Goal: Information Seeking & Learning: Learn about a topic

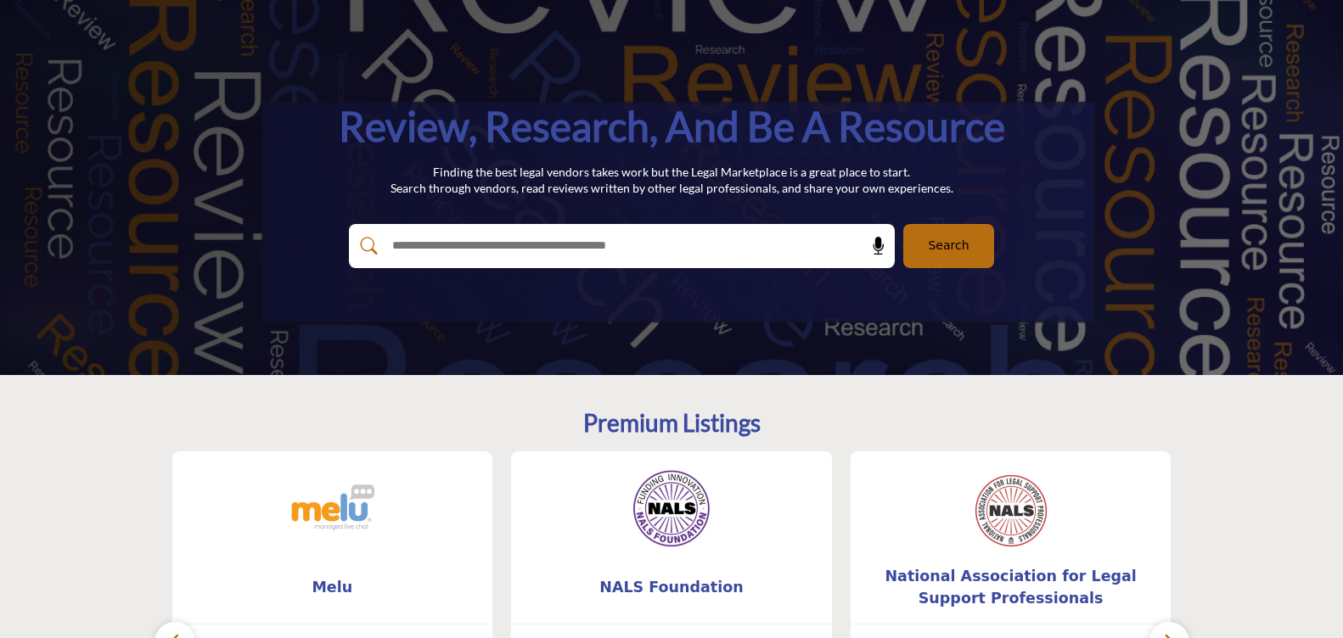
scroll to position [113, 0]
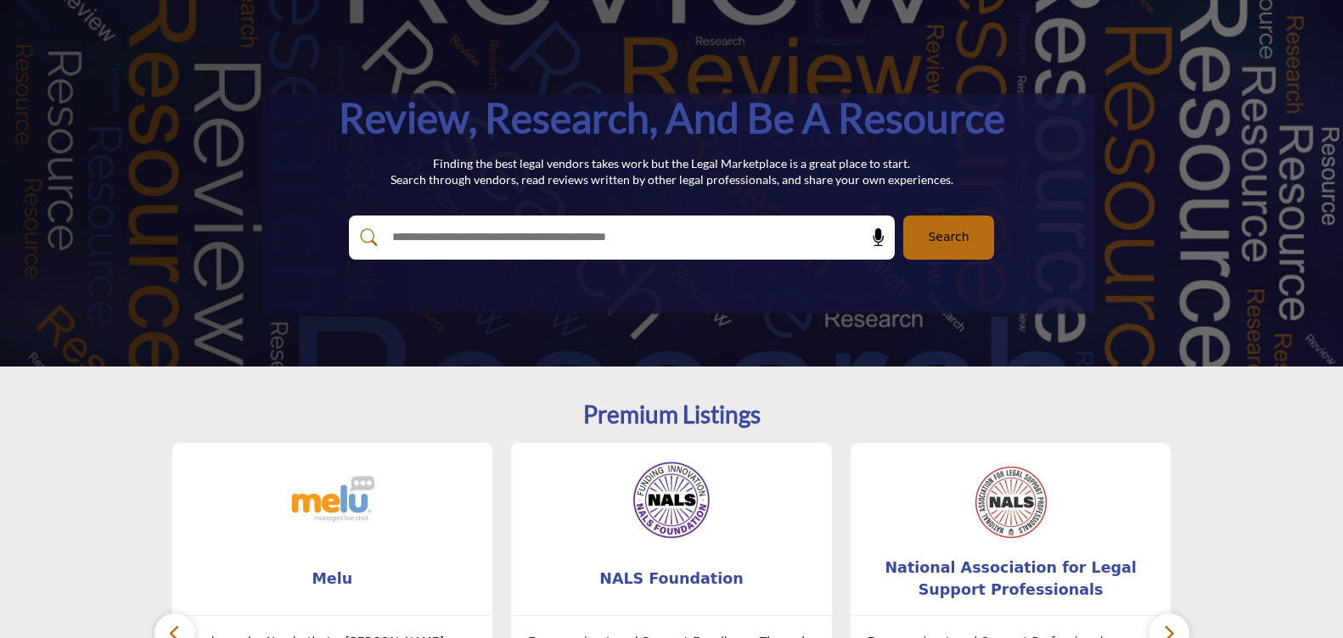
click at [525, 238] on input "text" at bounding box center [585, 237] width 405 height 25
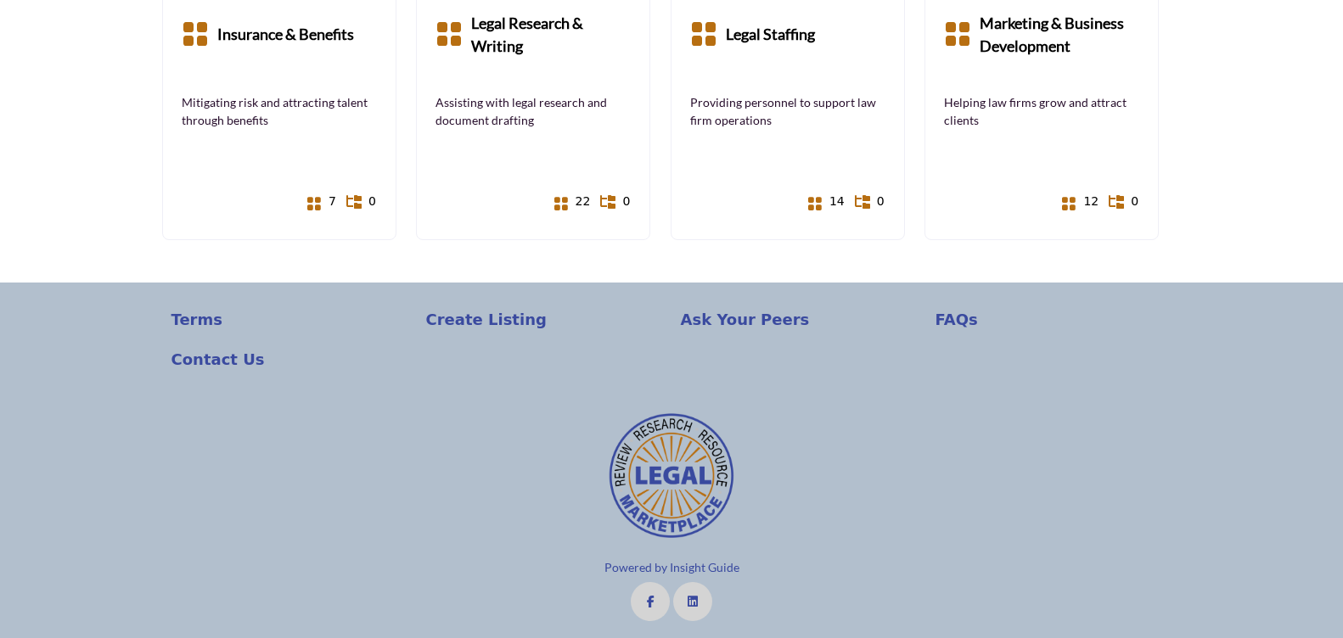
scroll to position [1483, 0]
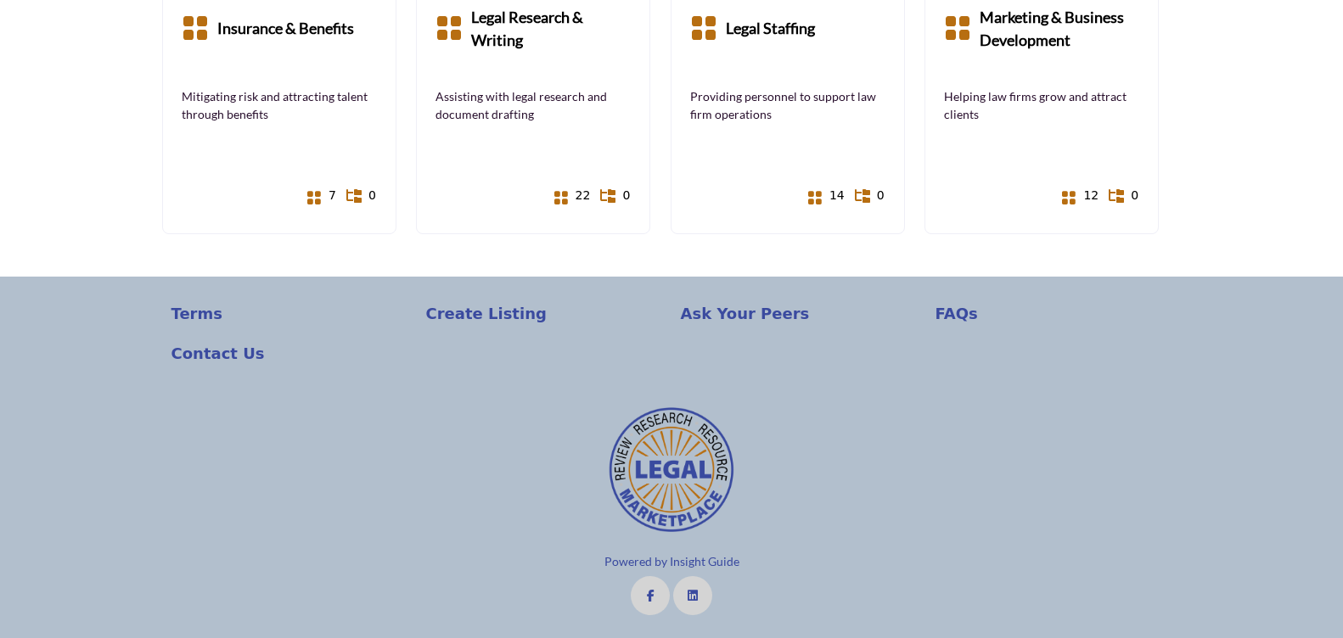
drag, startPoint x: 1267, startPoint y: 162, endPoint x: 1267, endPoint y: 199, distance: 36.5
click at [508, 312] on p "Create Listing" at bounding box center [544, 313] width 237 height 23
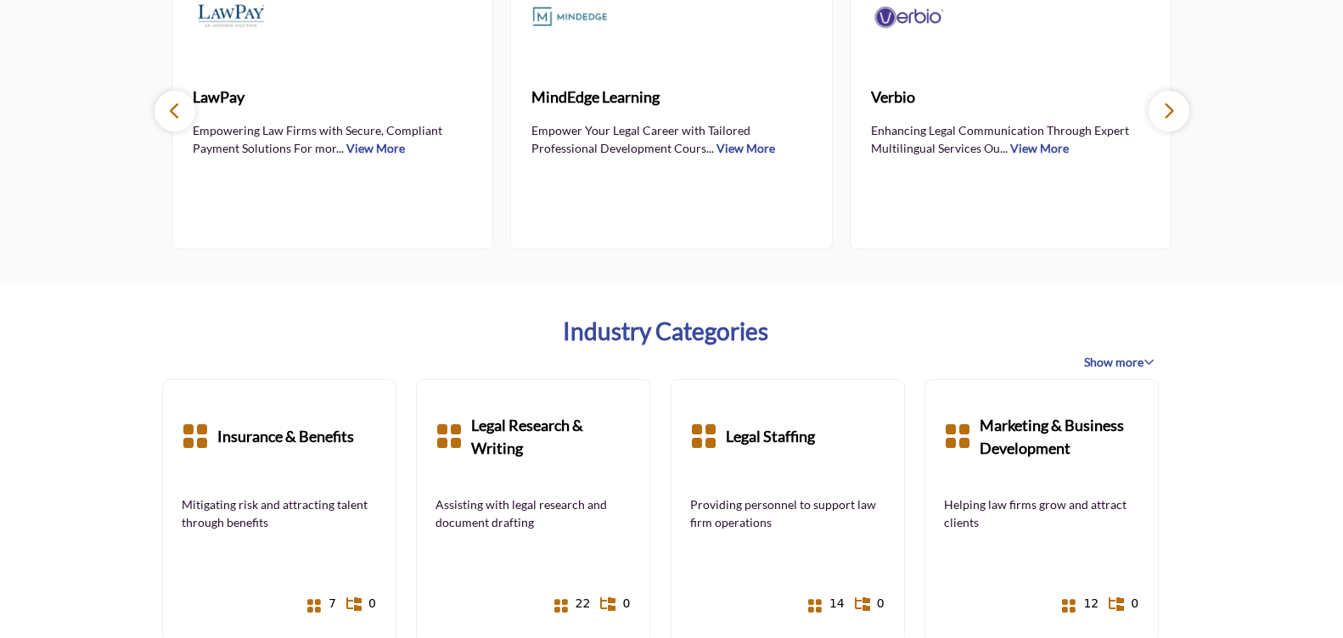
drag, startPoint x: 635, startPoint y: 310, endPoint x: 621, endPoint y: 173, distance: 137.4
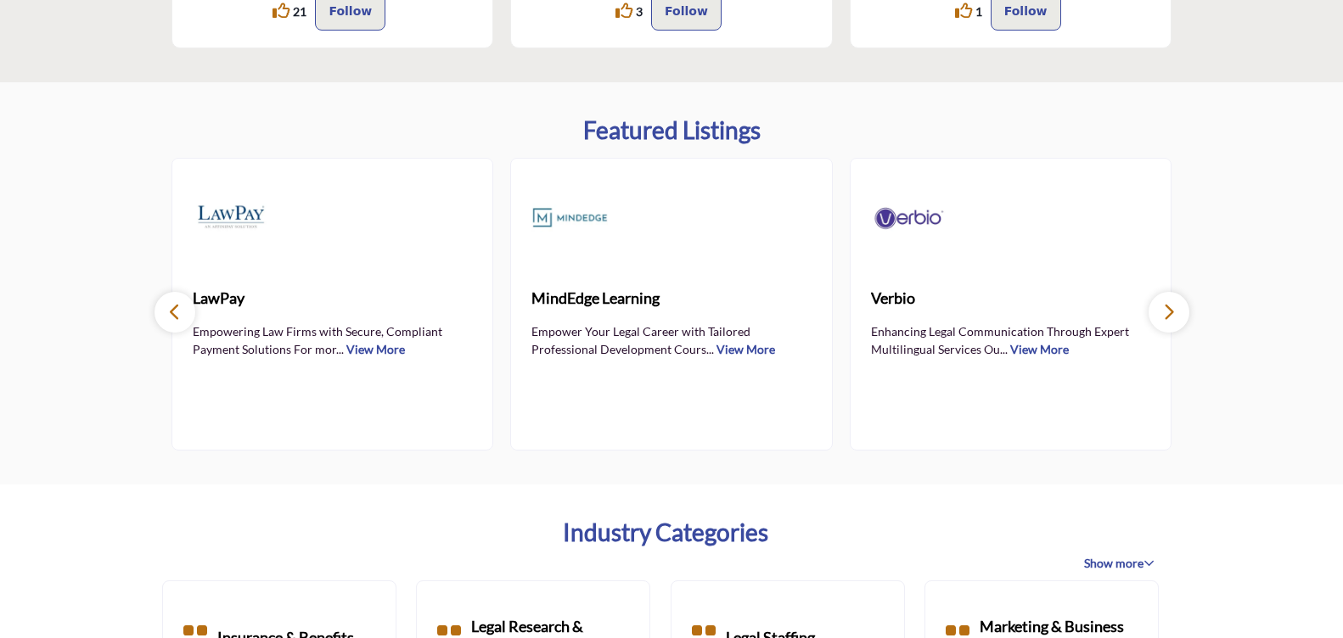
scroll to position [324, 0]
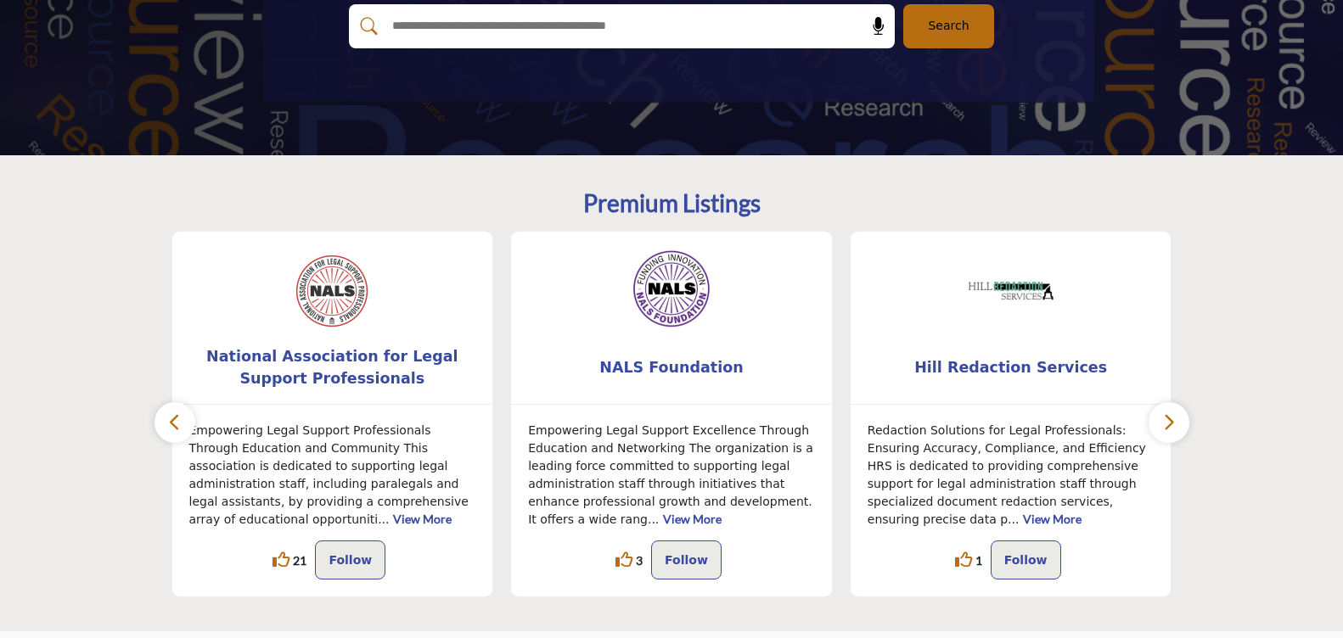
drag, startPoint x: 151, startPoint y: 246, endPoint x: 53, endPoint y: 70, distance: 202.2
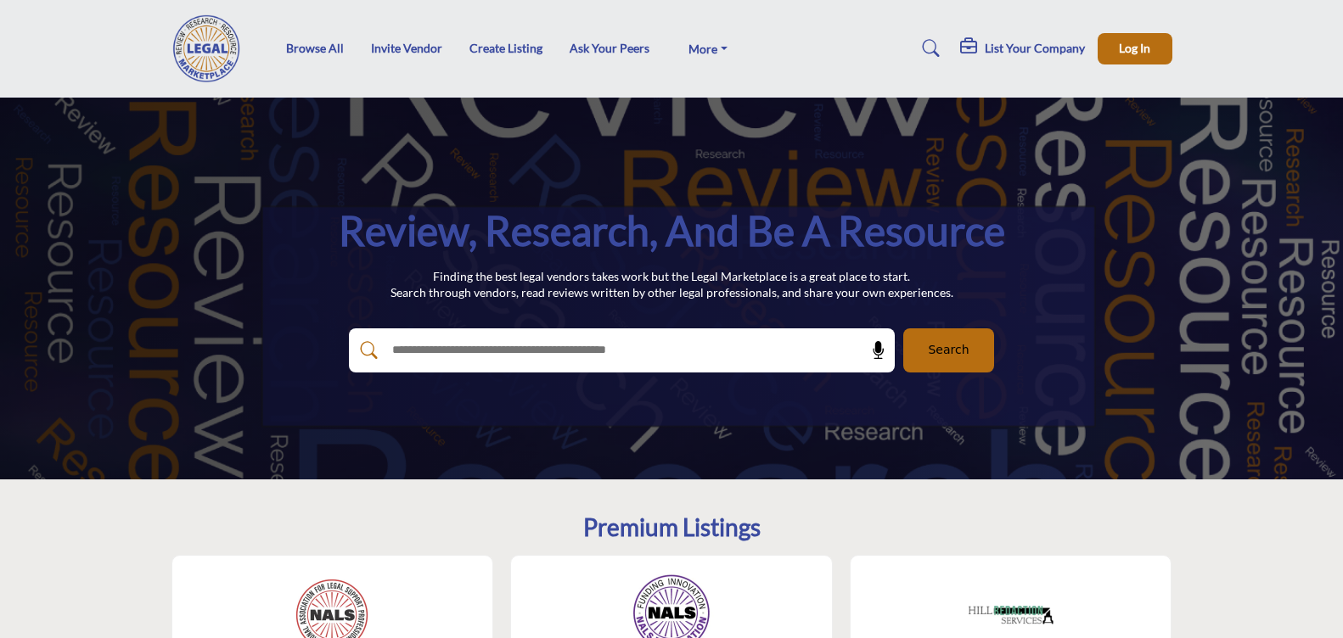
click at [655, 334] on div at bounding box center [603, 351] width 509 height 44
click at [553, 345] on input "text" at bounding box center [585, 350] width 405 height 25
type input "**********"
click at [903, 329] on button "Search" at bounding box center [948, 351] width 91 height 44
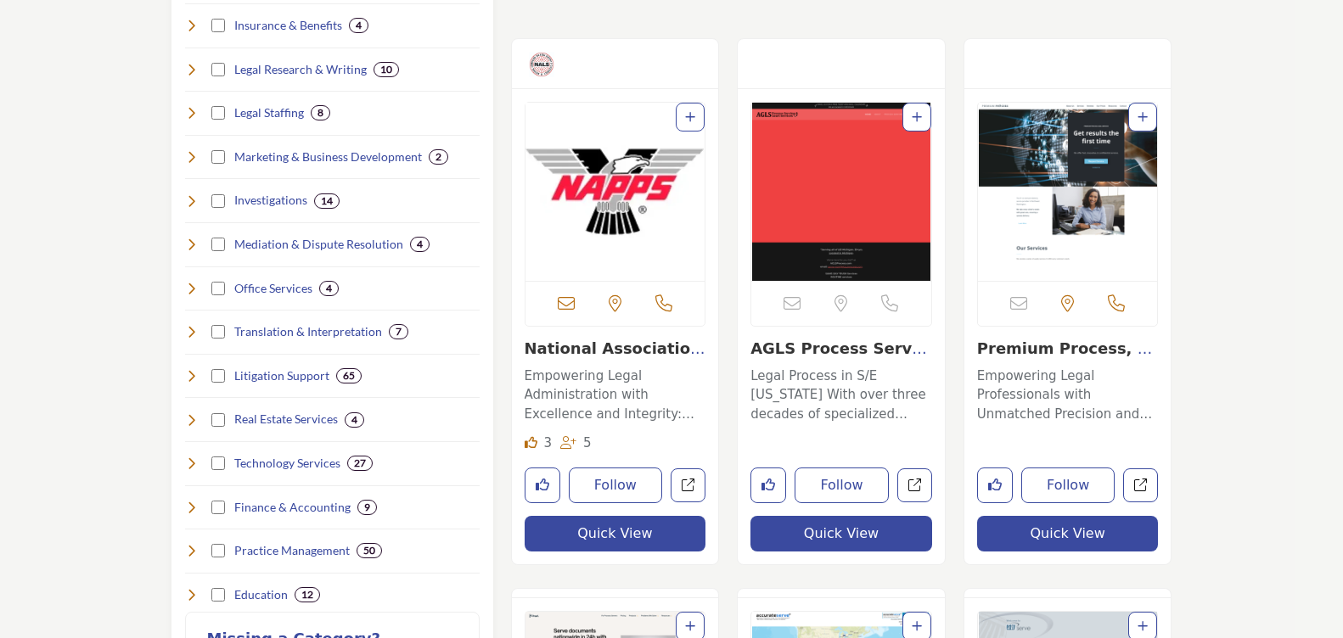
scroll to position [566, 0]
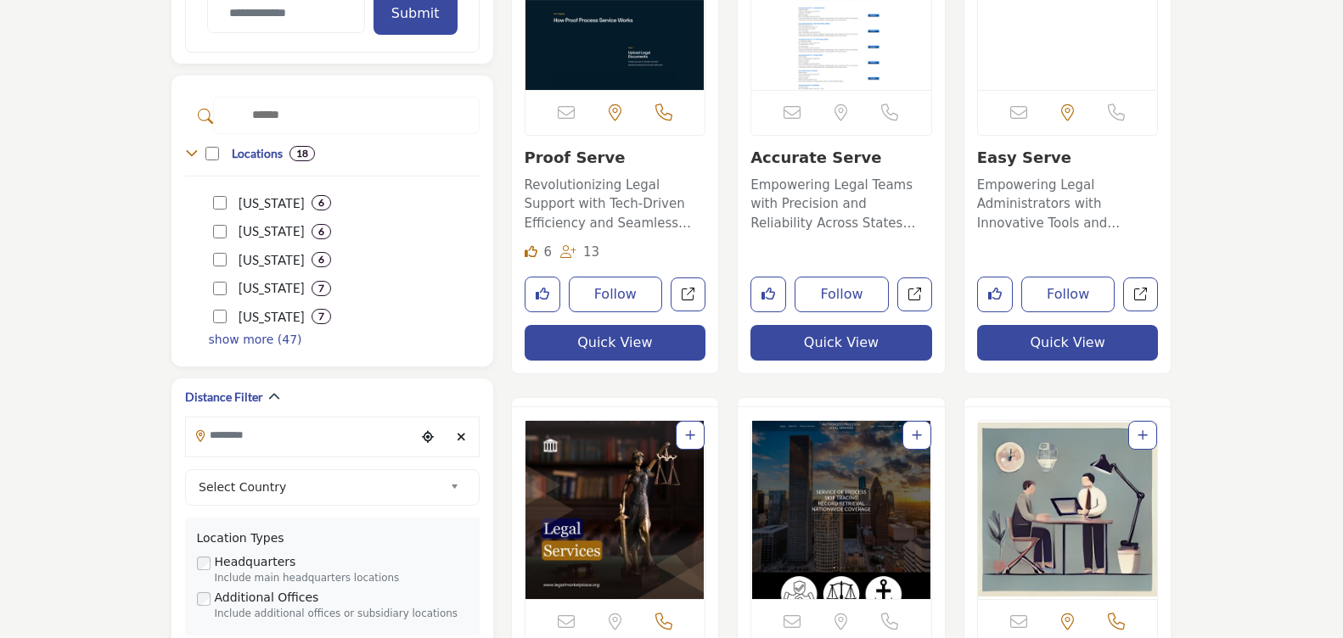
drag, startPoint x: 1255, startPoint y: 221, endPoint x: 1271, endPoint y: 291, distance: 72.1
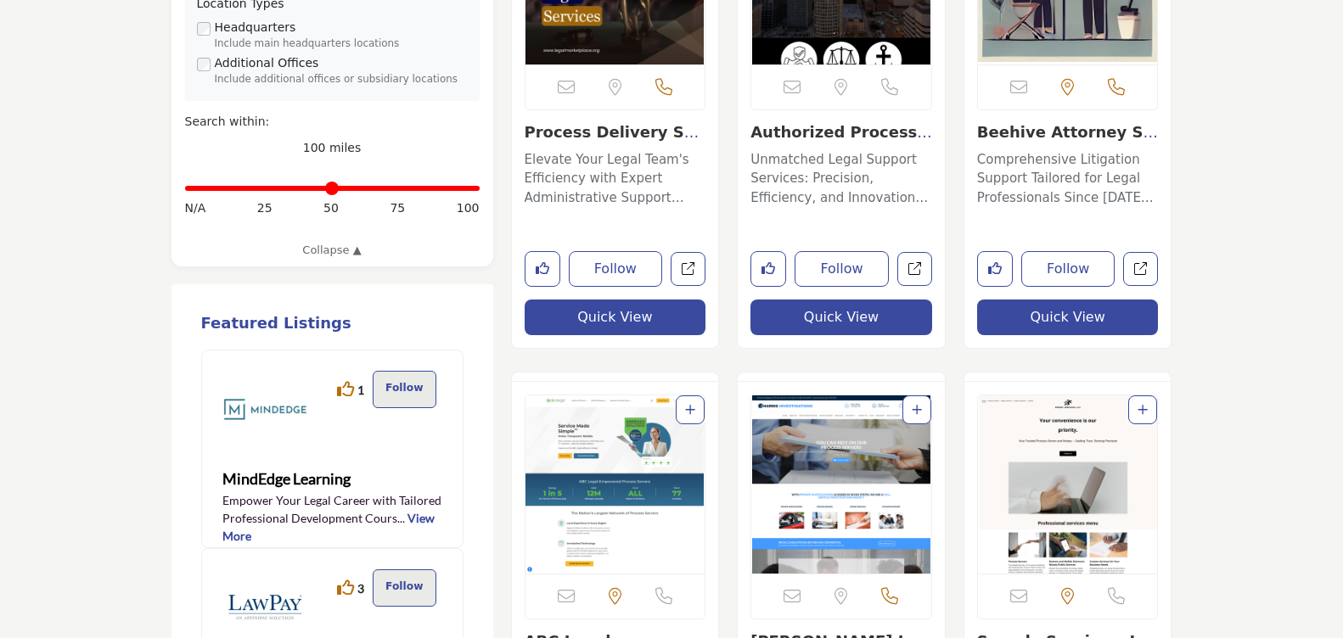
drag, startPoint x: 1221, startPoint y: 104, endPoint x: 1227, endPoint y: 224, distance: 119.8
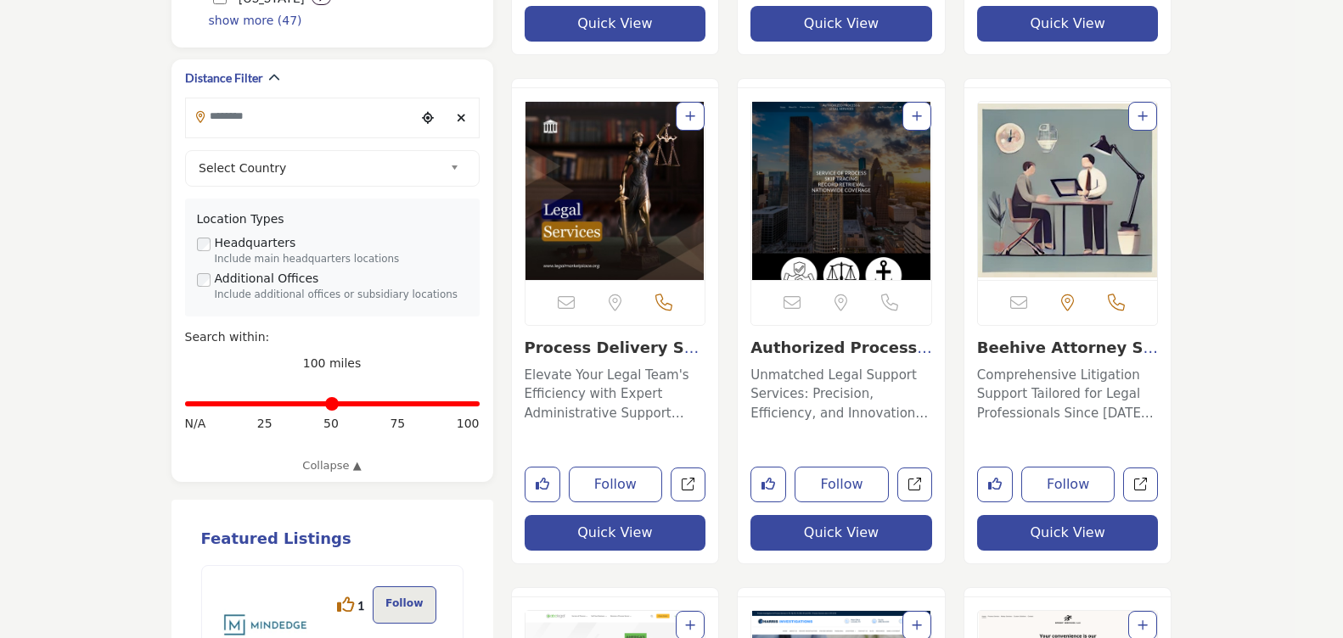
scroll to position [1469, 0]
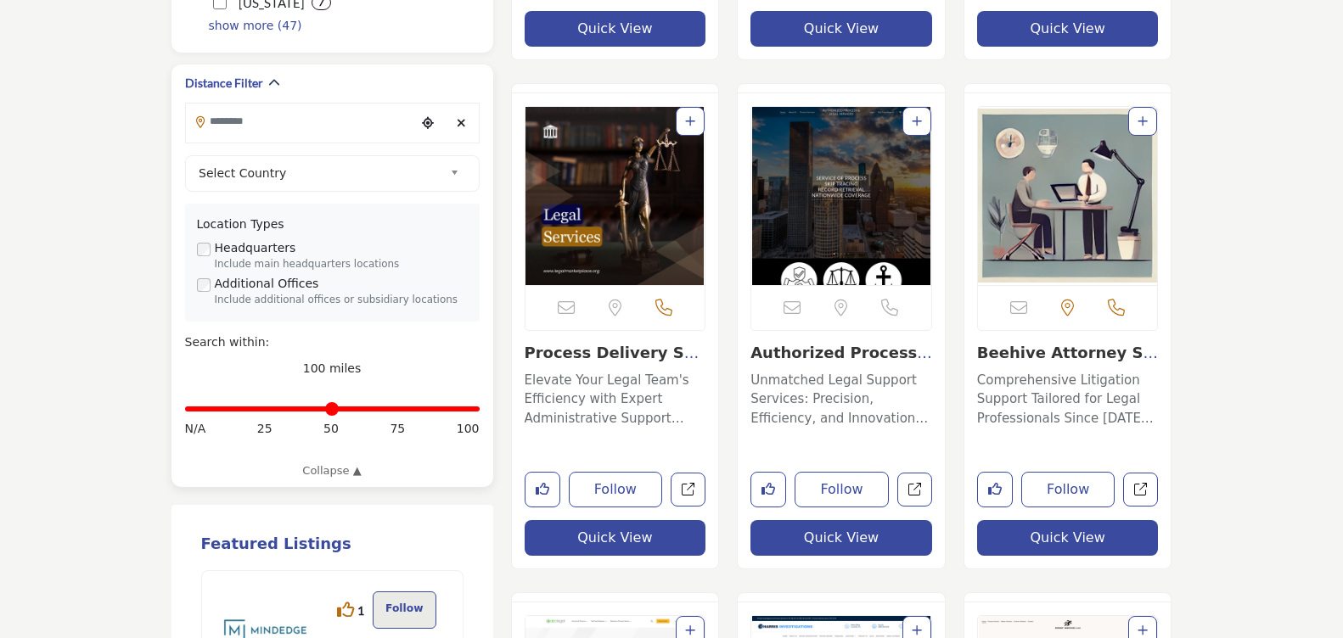
click at [340, 126] on input "Search Location" at bounding box center [300, 121] width 229 height 33
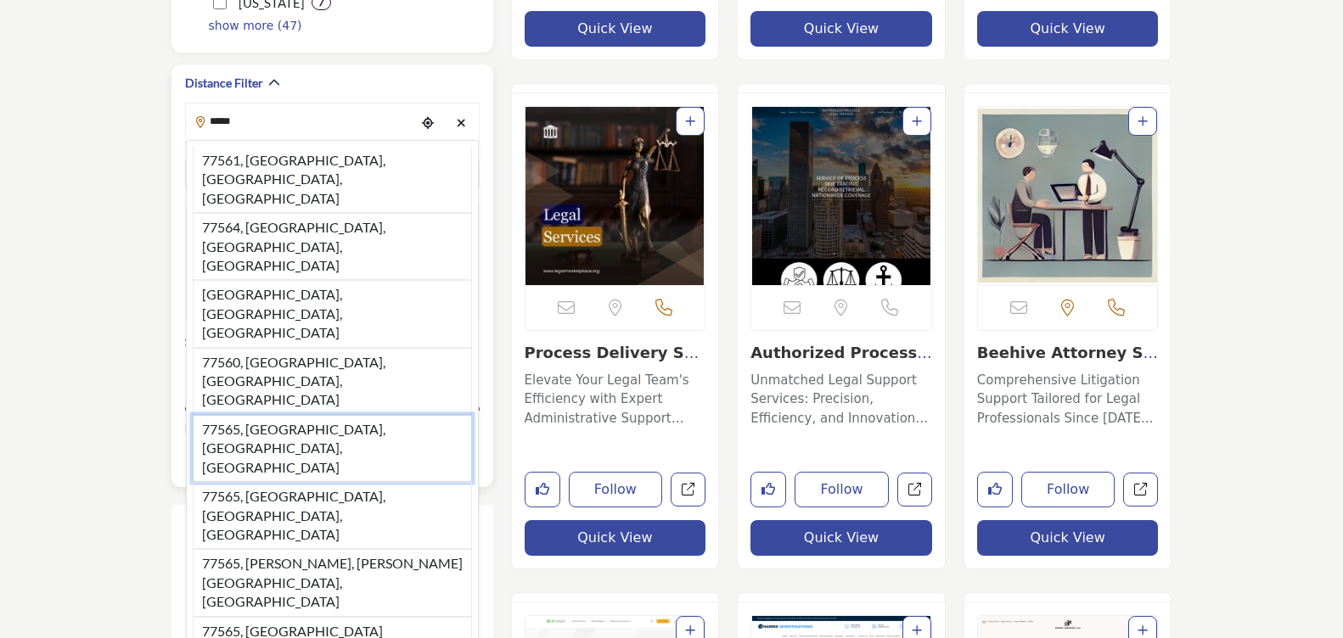
click at [256, 415] on li "77565, Kemah, TX, USA" at bounding box center [332, 448] width 279 height 67
type input "**********"
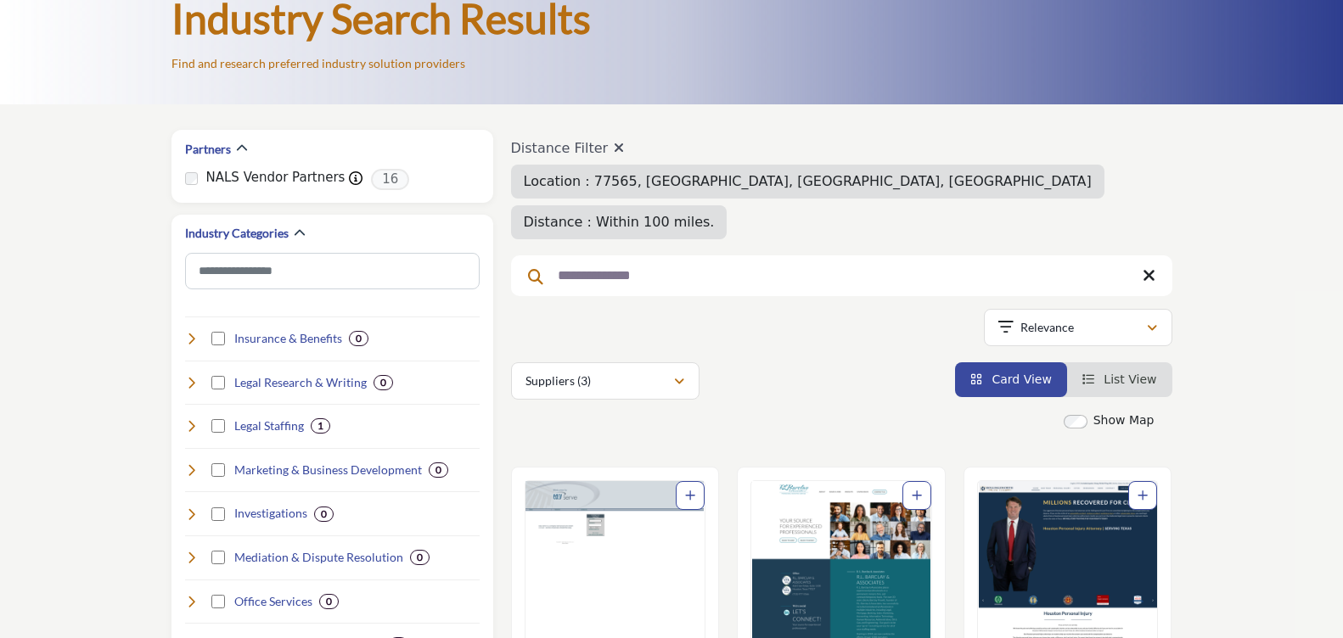
scroll to position [142, 0]
click at [715, 213] on span "Distance : Within 100 miles." at bounding box center [619, 221] width 191 height 16
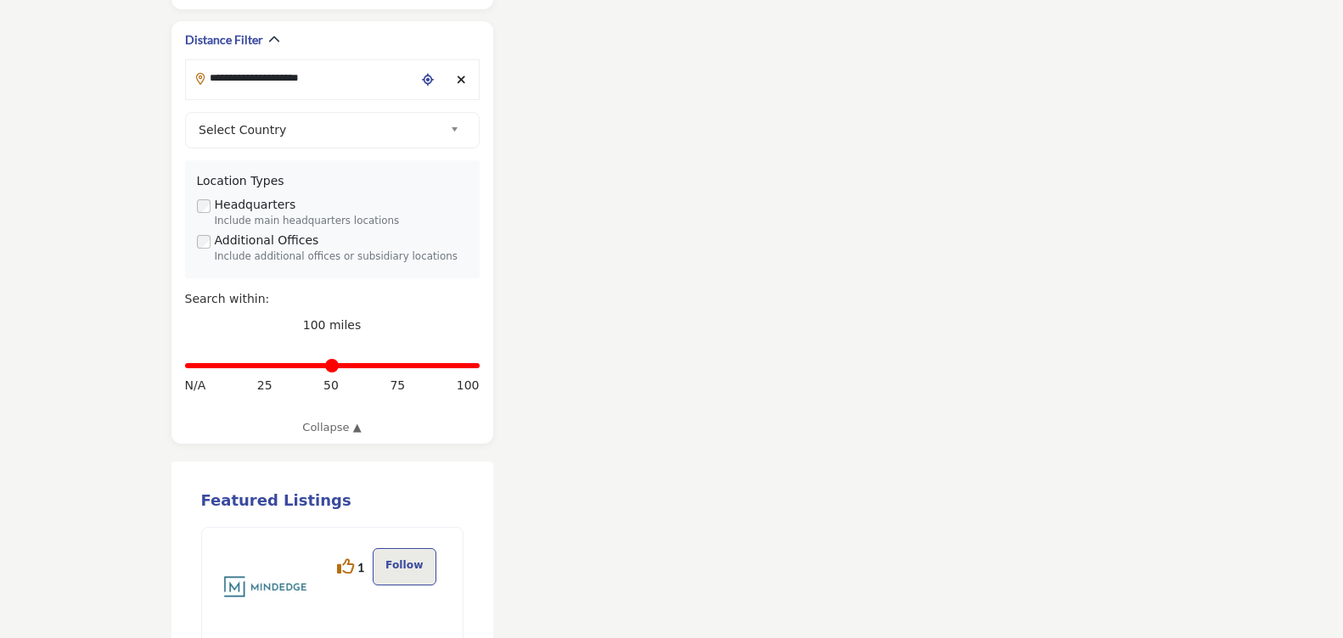
scroll to position [1528, 0]
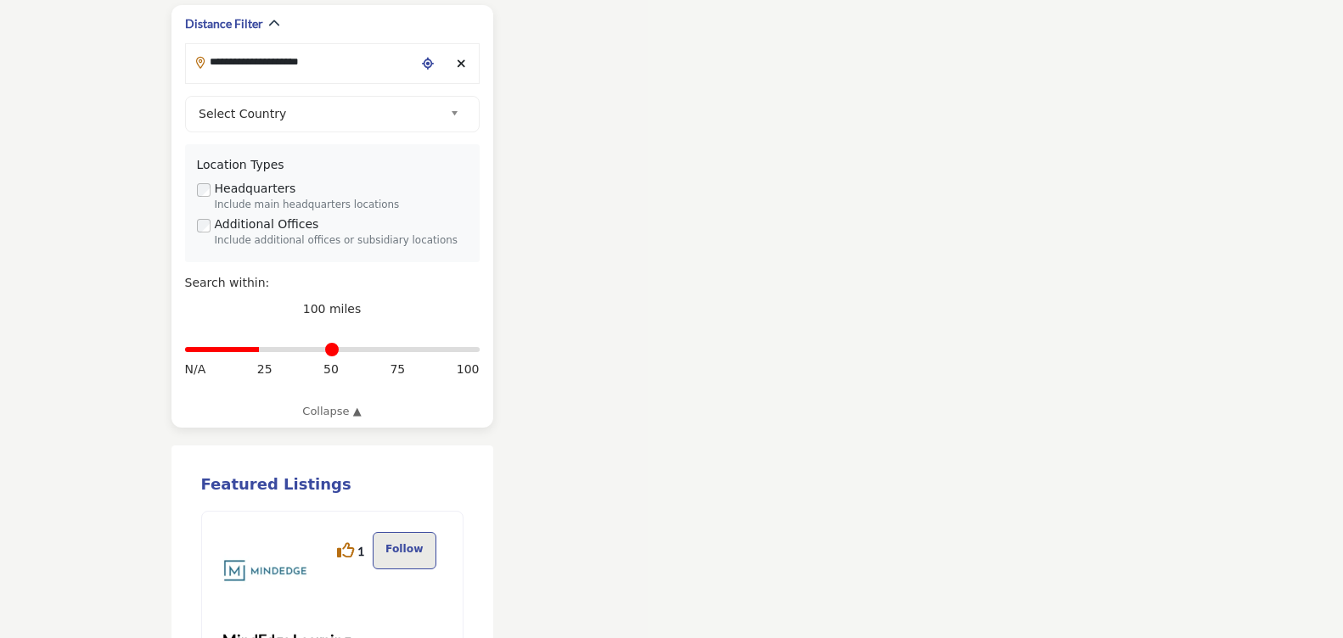
drag, startPoint x: 471, startPoint y: 351, endPoint x: 261, endPoint y: 361, distance: 210.7
type input "**"
click at [261, 351] on input "Distance in miles" at bounding box center [332, 349] width 295 height 3
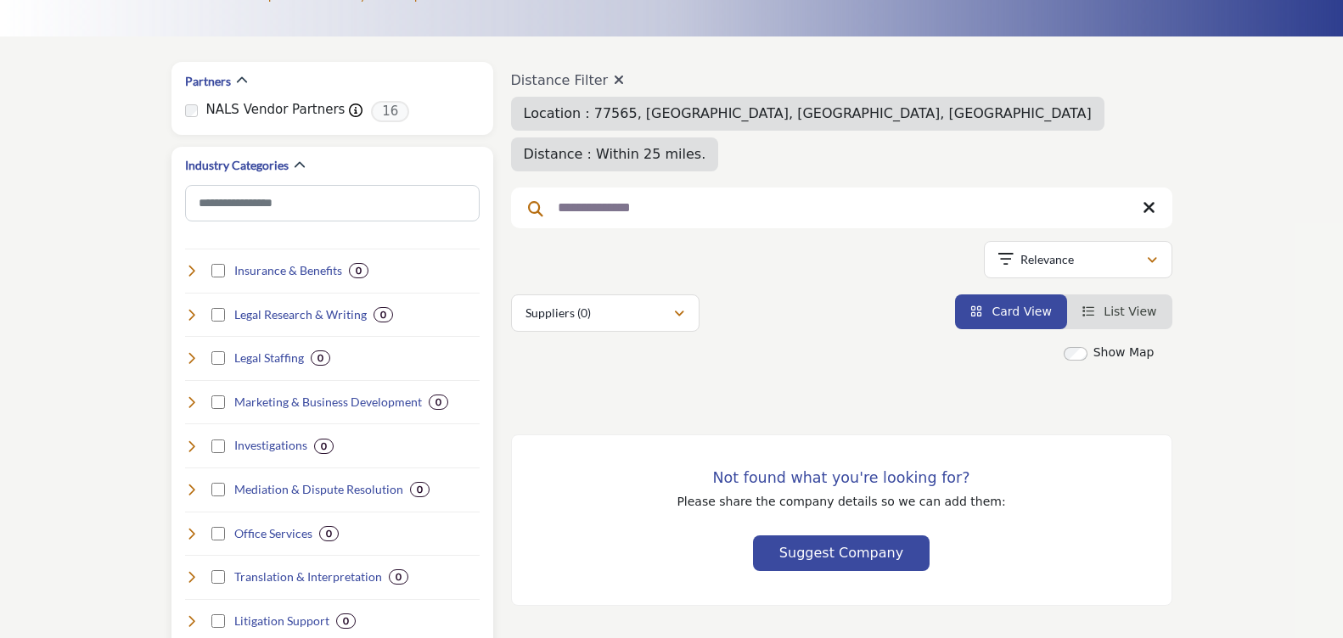
scroll to position [198, 0]
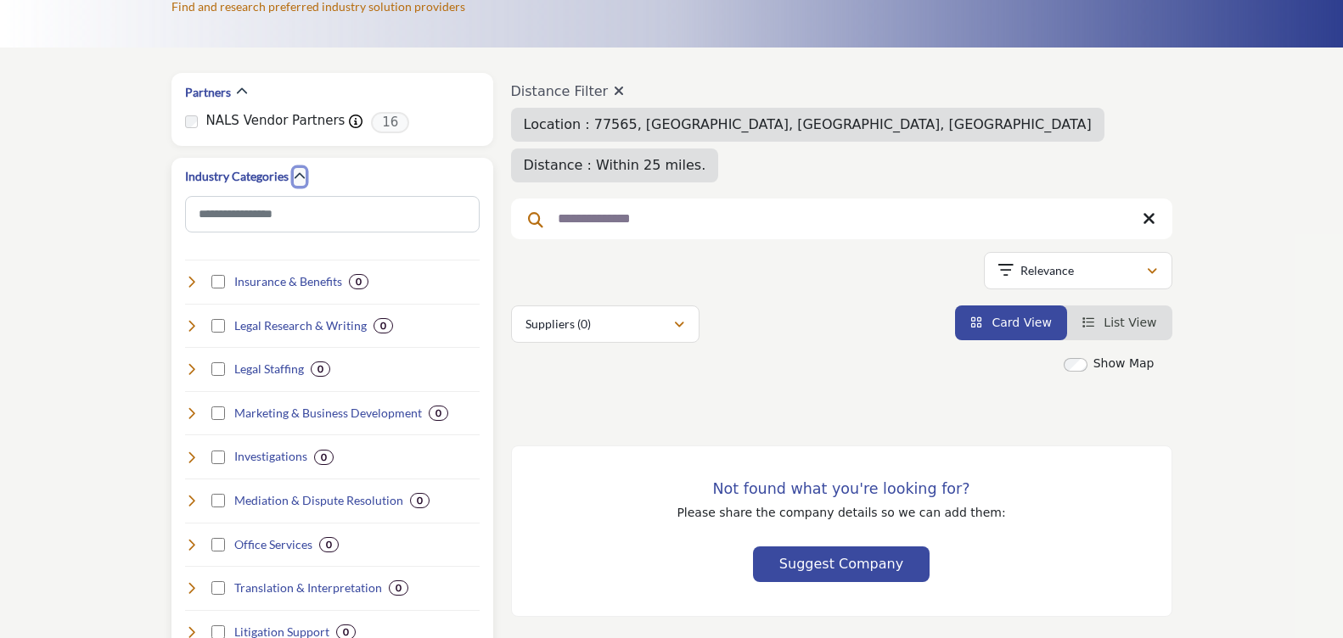
click at [301, 175] on icon "button" at bounding box center [300, 177] width 12 height 12
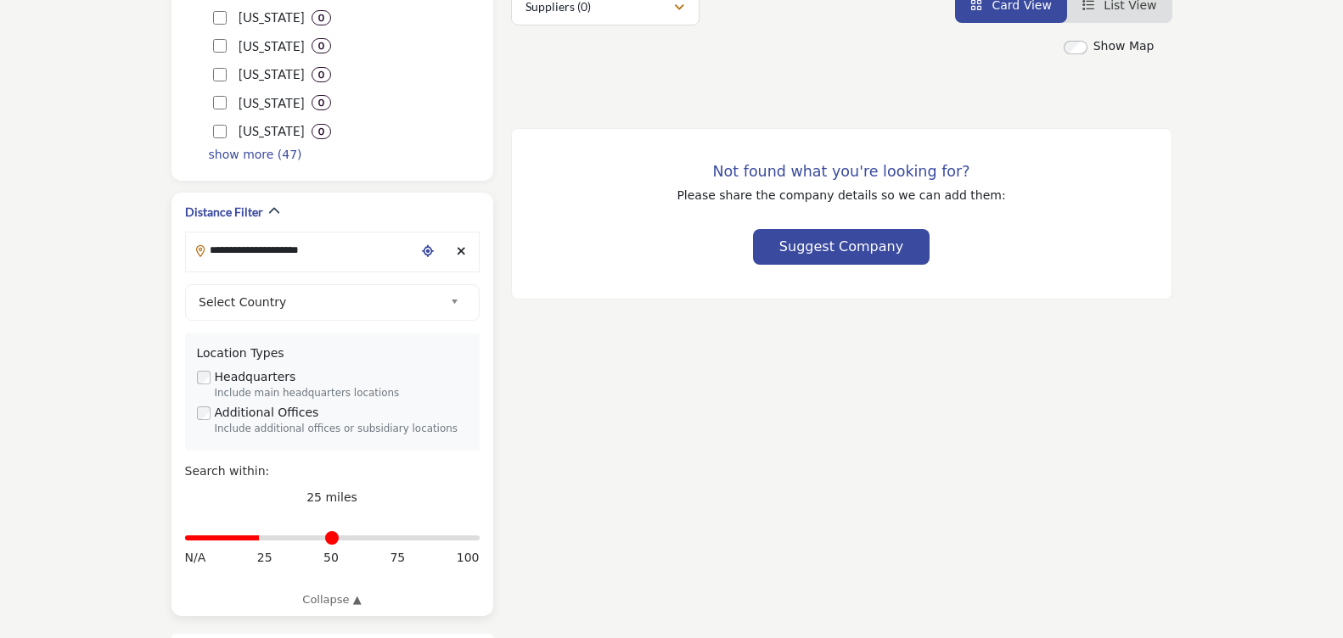
scroll to position [594, 0]
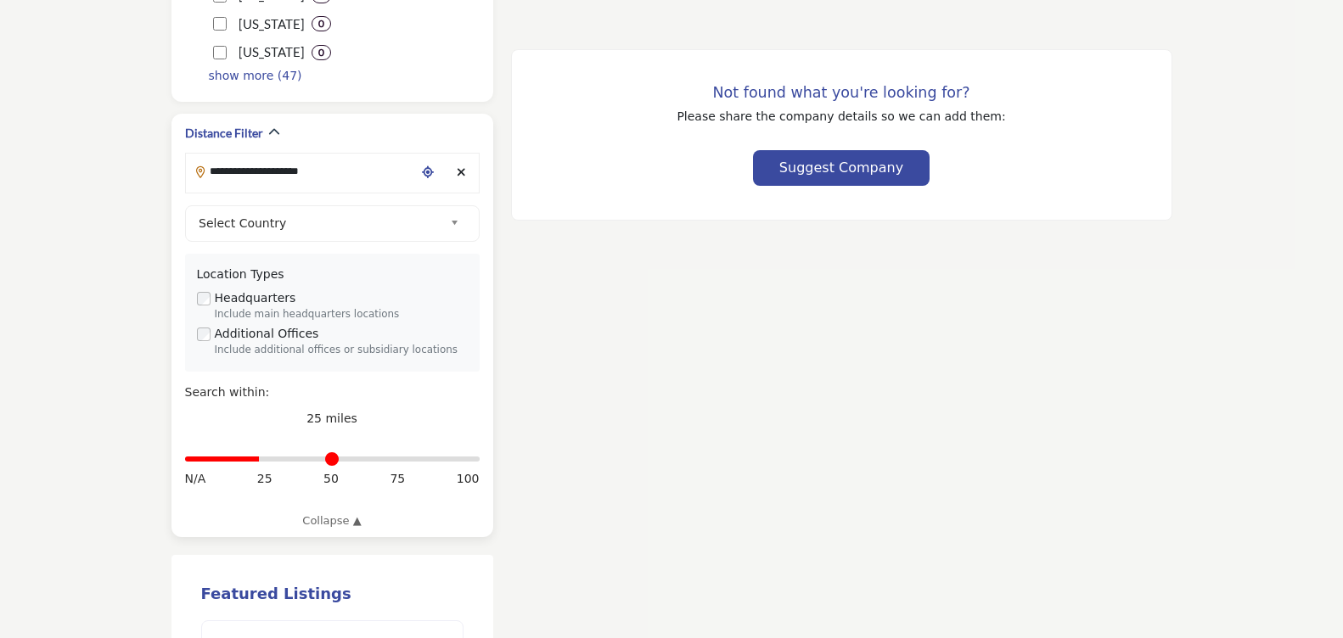
click at [251, 179] on input "**********" at bounding box center [300, 170] width 229 height 33
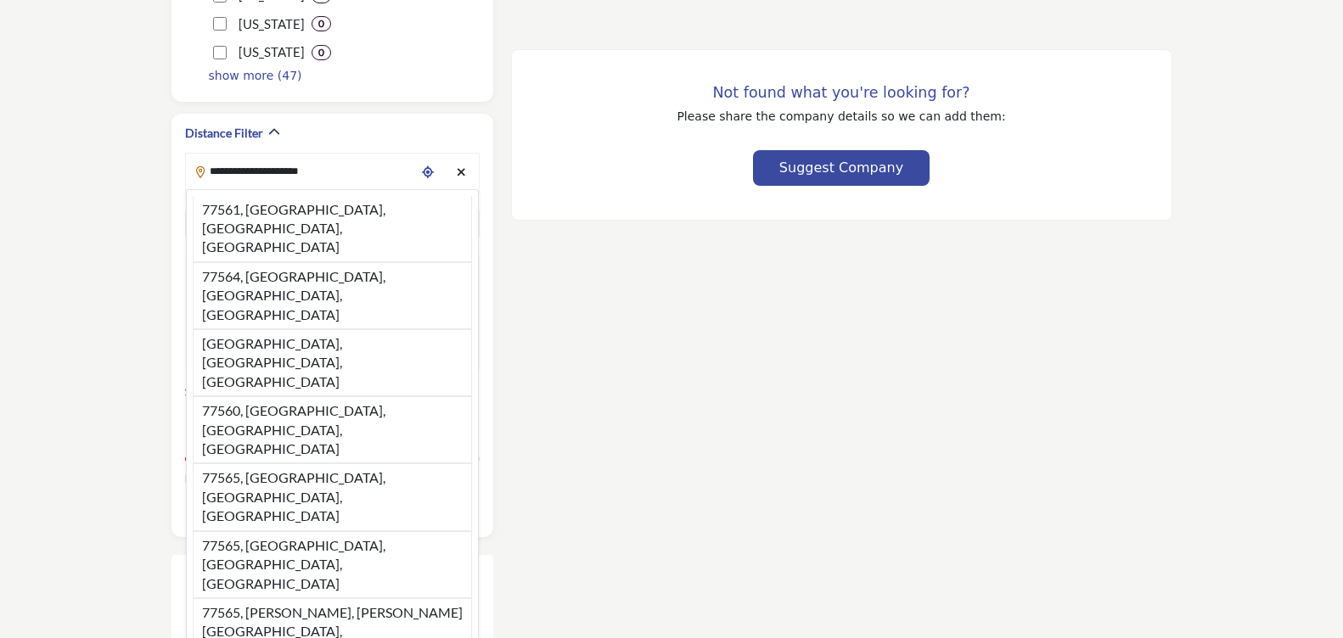
drag, startPoint x: 342, startPoint y: 175, endPoint x: 137, endPoint y: 172, distance: 205.4
click at [137, 171] on section "Partners NALS Vendor Partners NALS Vendor Partner Thank you to NALS partners fo…" at bounding box center [671, 362] width 1343 height 1422
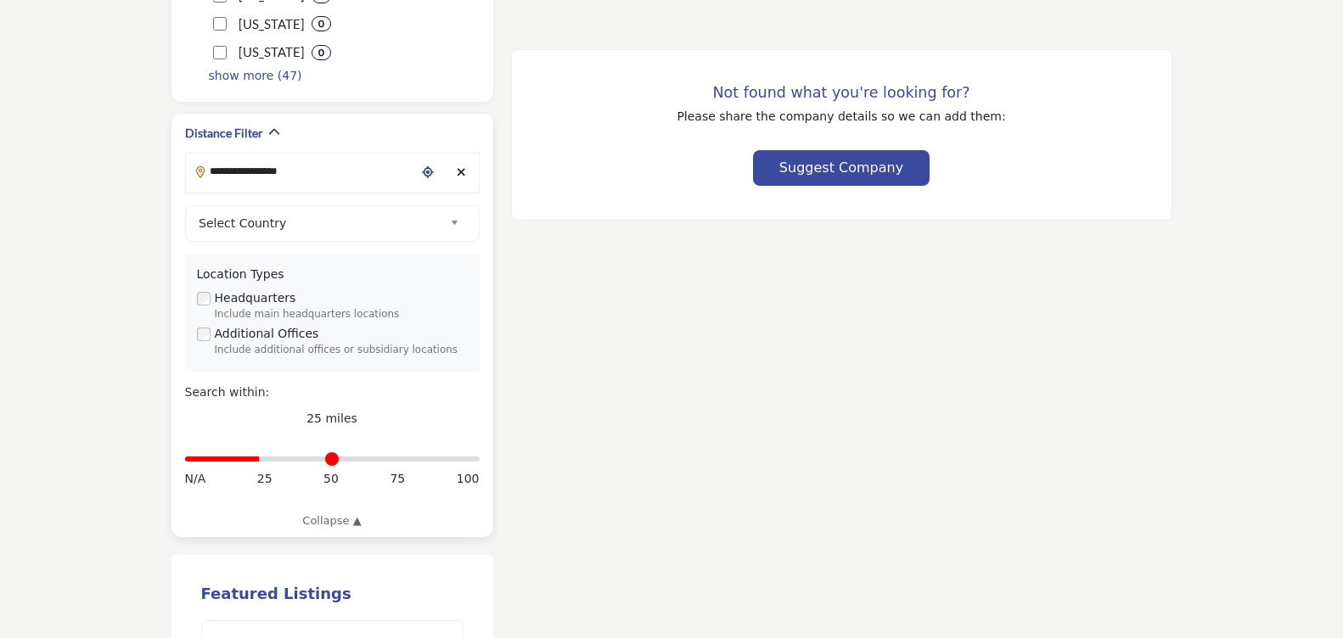
click at [343, 183] on input "**********" at bounding box center [300, 170] width 229 height 33
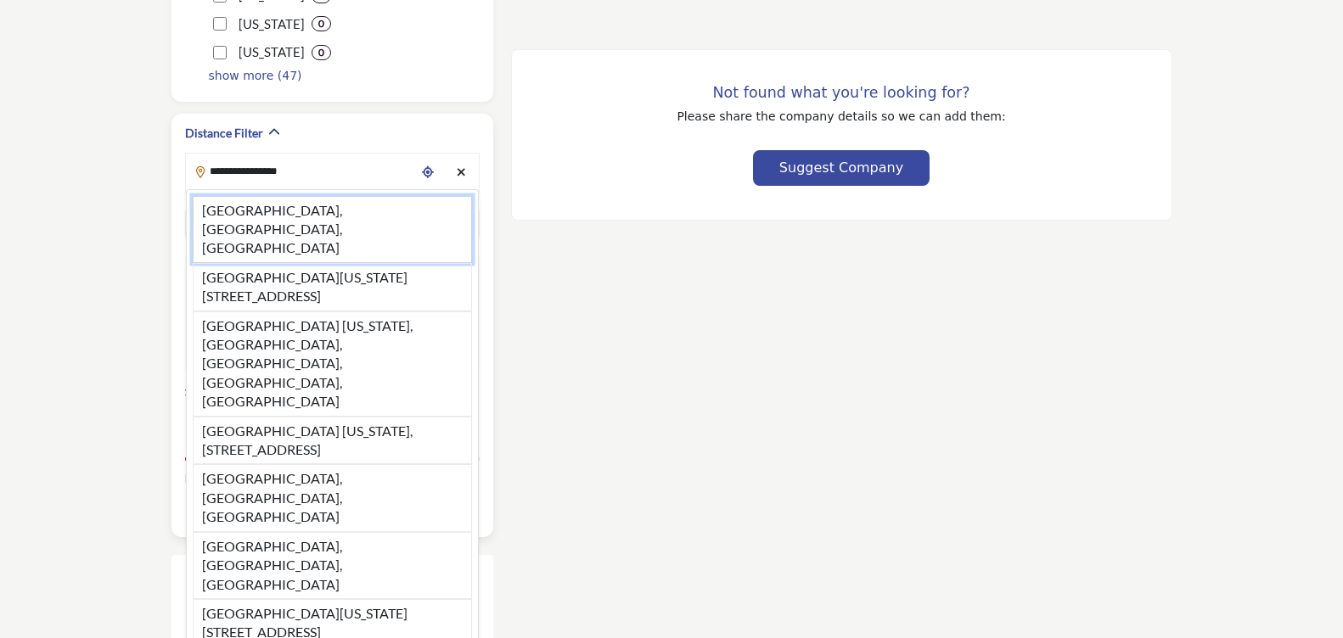
click at [304, 211] on li "Galveston, TX, USA" at bounding box center [332, 229] width 279 height 67
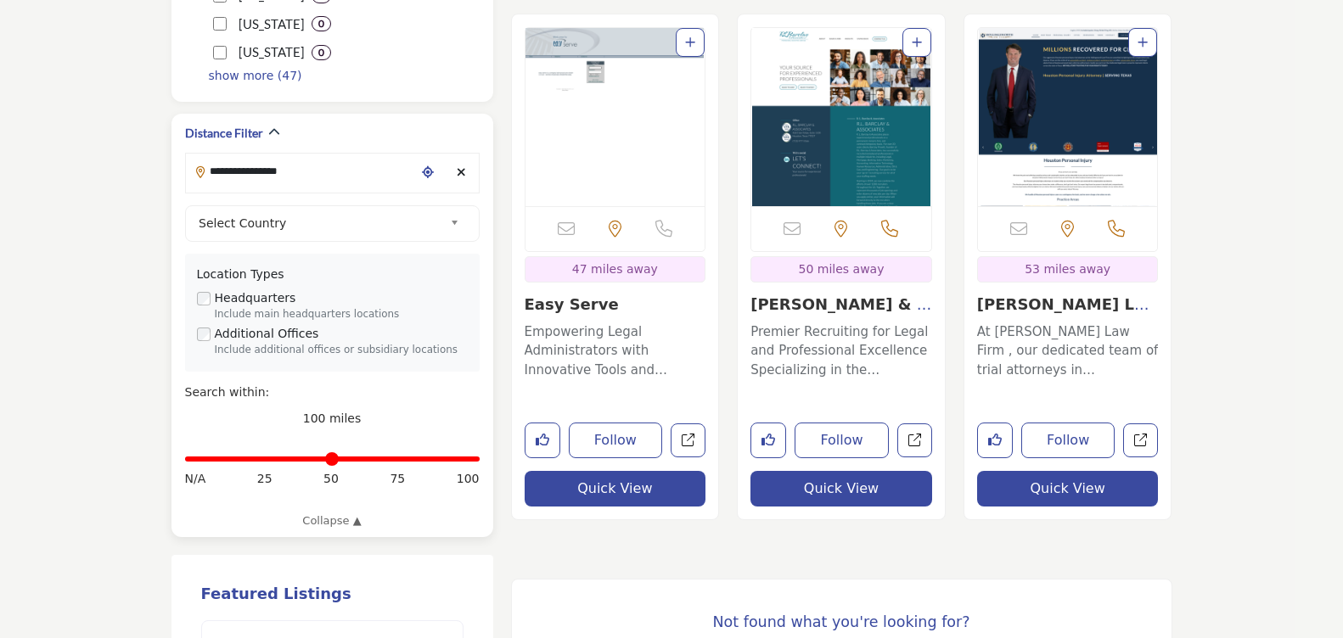
type input "**********"
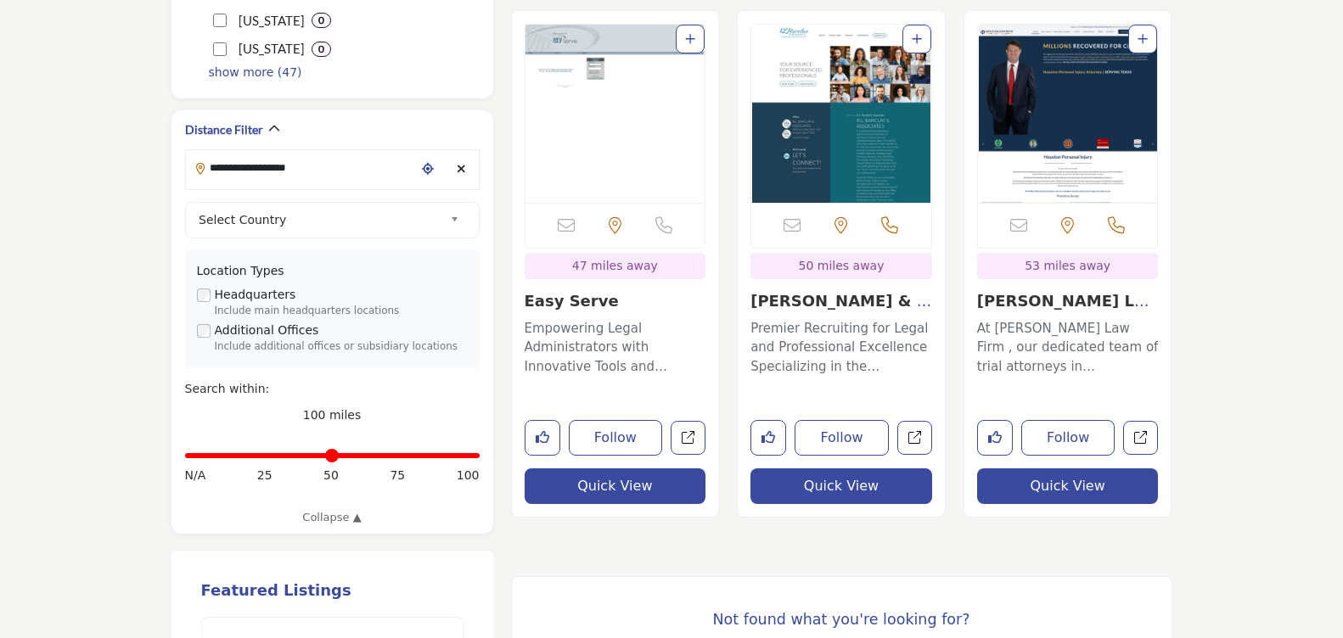
scroll to position [622, 0]
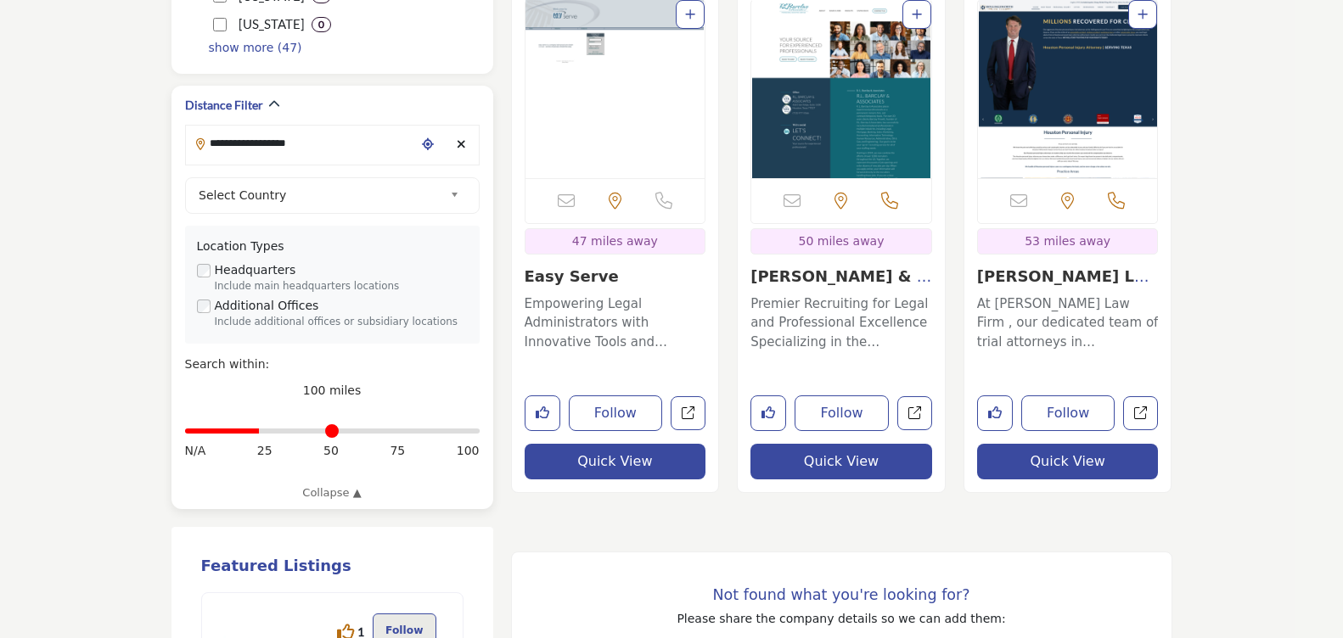
drag, startPoint x: 471, startPoint y: 434, endPoint x: 261, endPoint y: 462, distance: 211.5
type input "**"
click at [261, 433] on input "Distance in miles" at bounding box center [332, 431] width 295 height 3
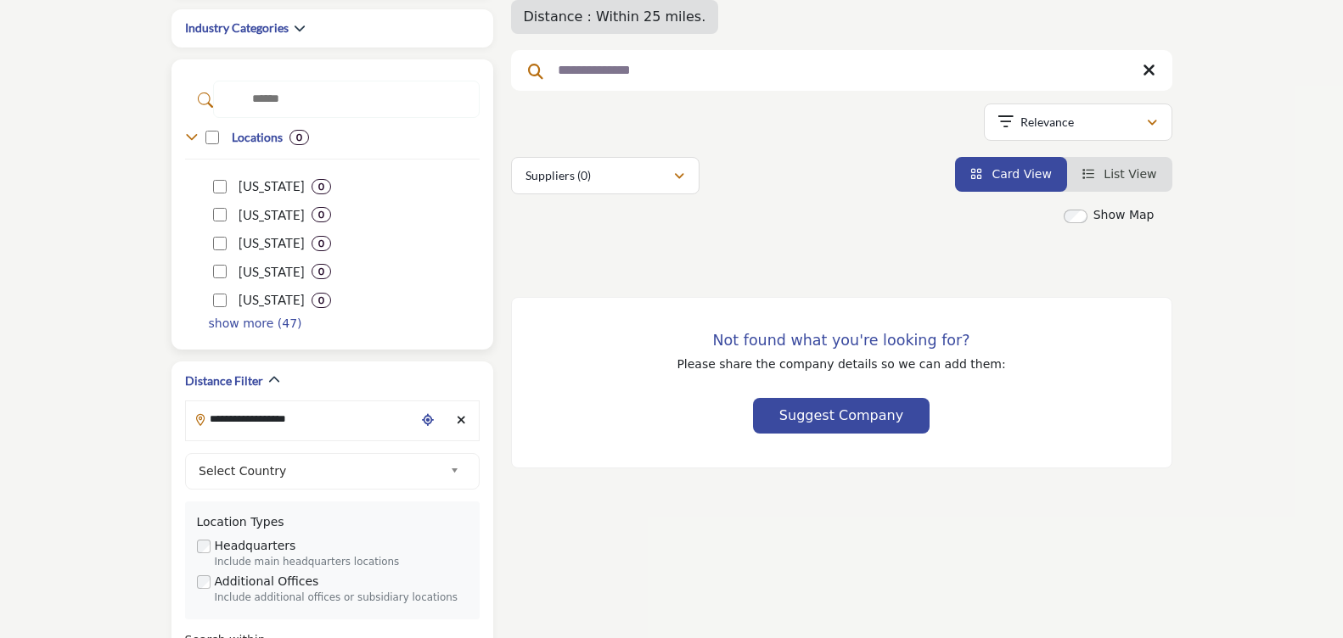
scroll to position [340, 0]
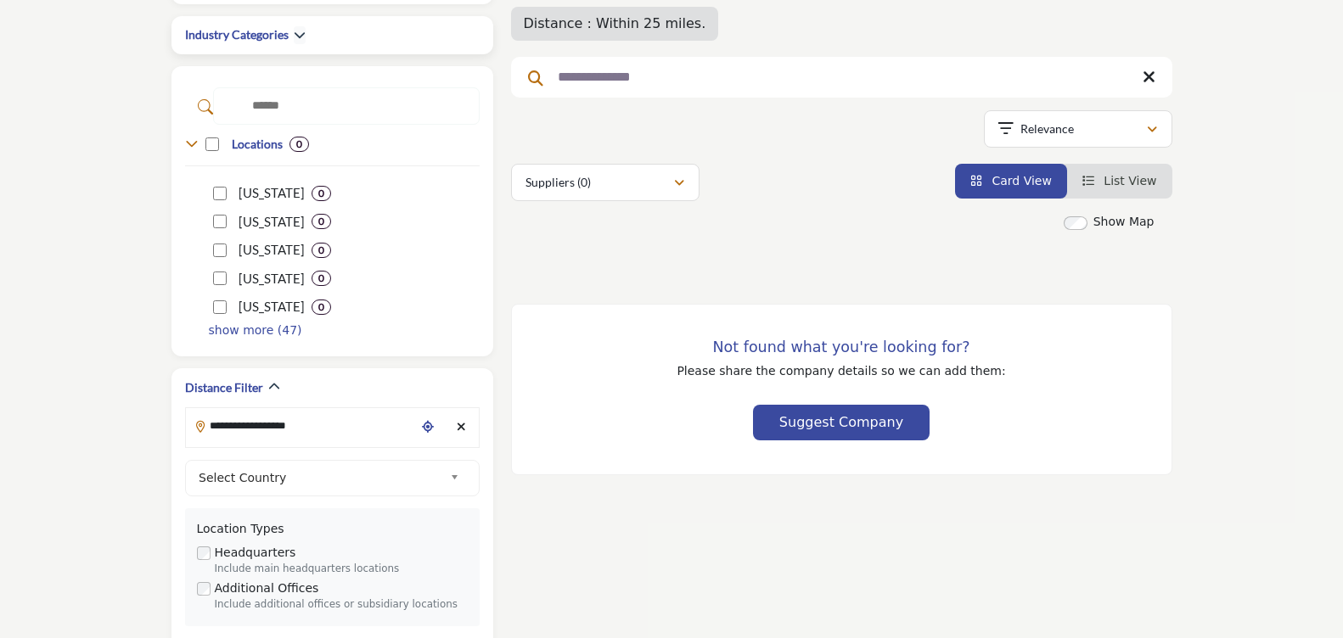
click at [295, 43] on div "Industry Categories" at bounding box center [332, 35] width 295 height 39
click at [297, 39] on icon "button" at bounding box center [300, 35] width 12 height 12
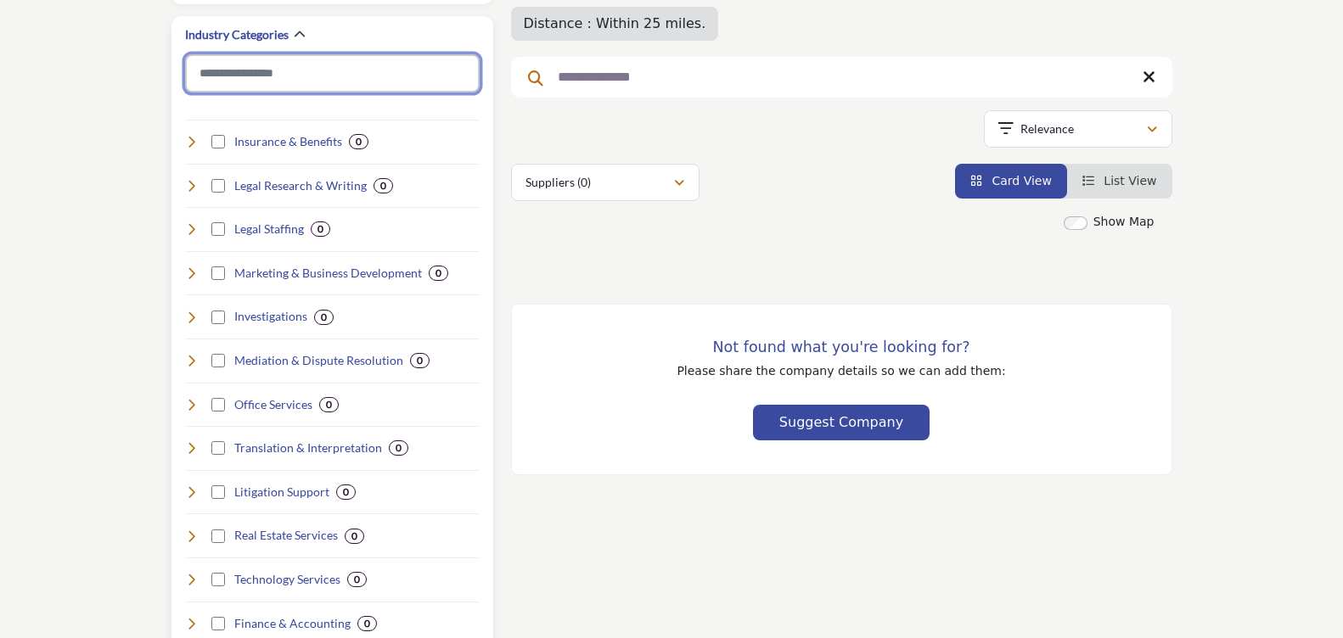
click at [334, 78] on input "Search Category" at bounding box center [332, 73] width 295 height 38
type input "*"
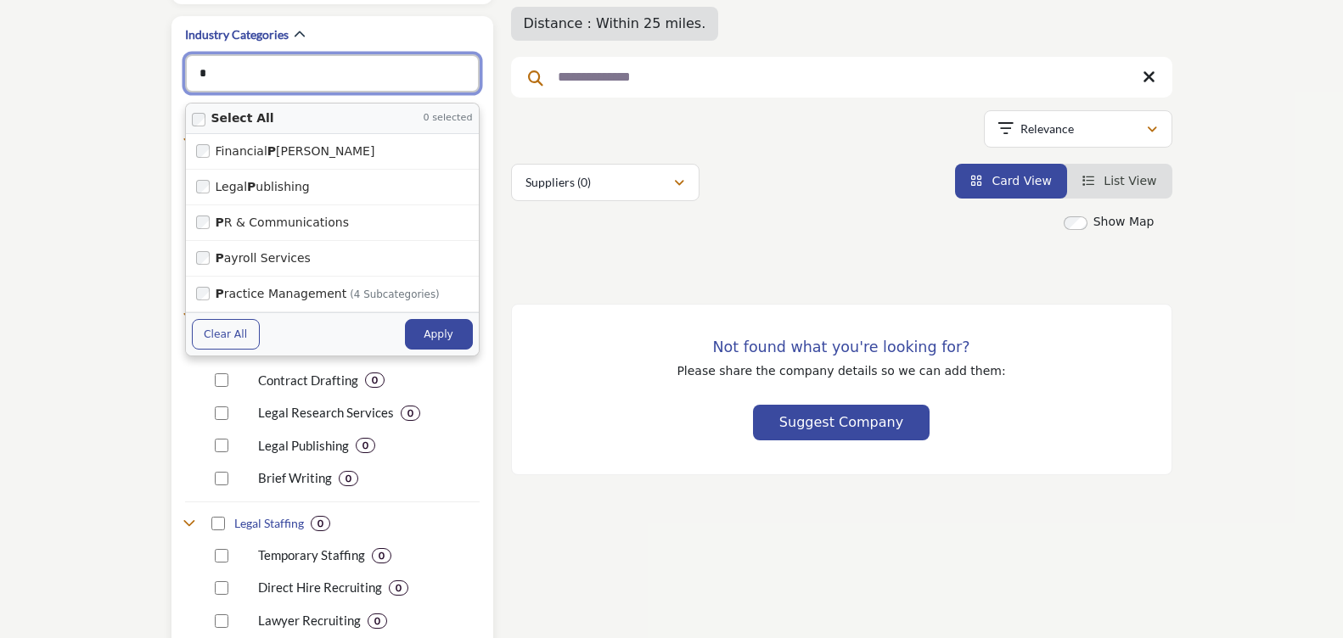
type input "**********"
type input "**"
type input "**********"
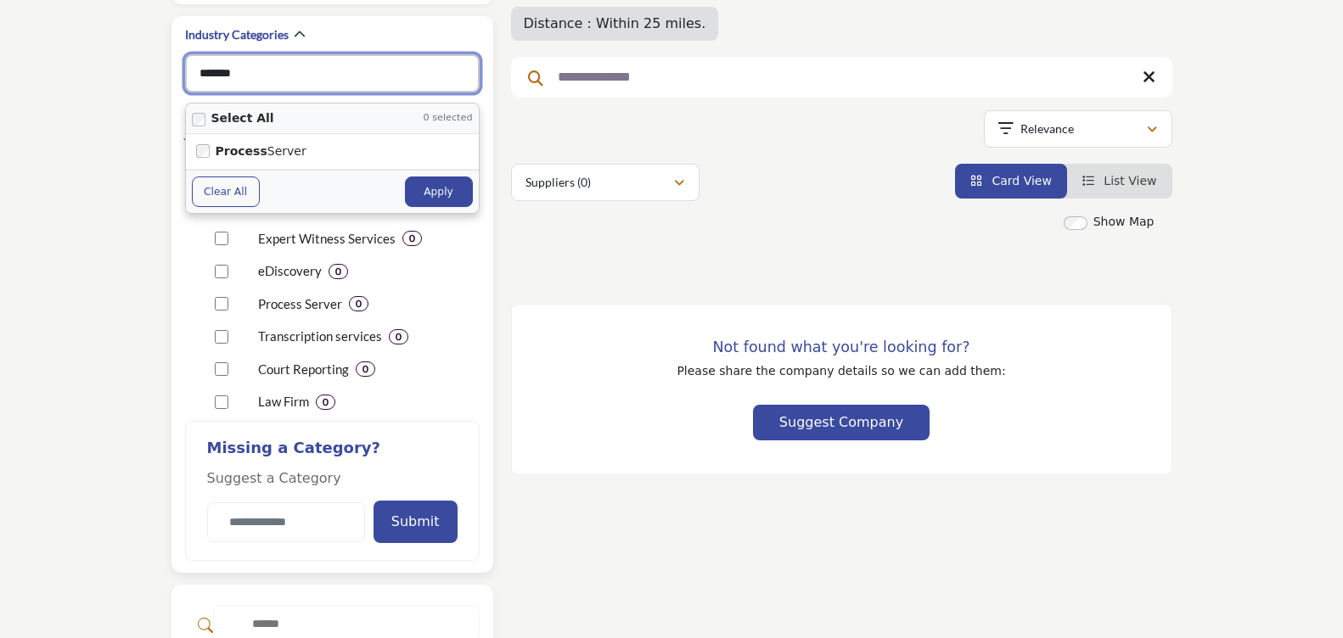
type input "*******"
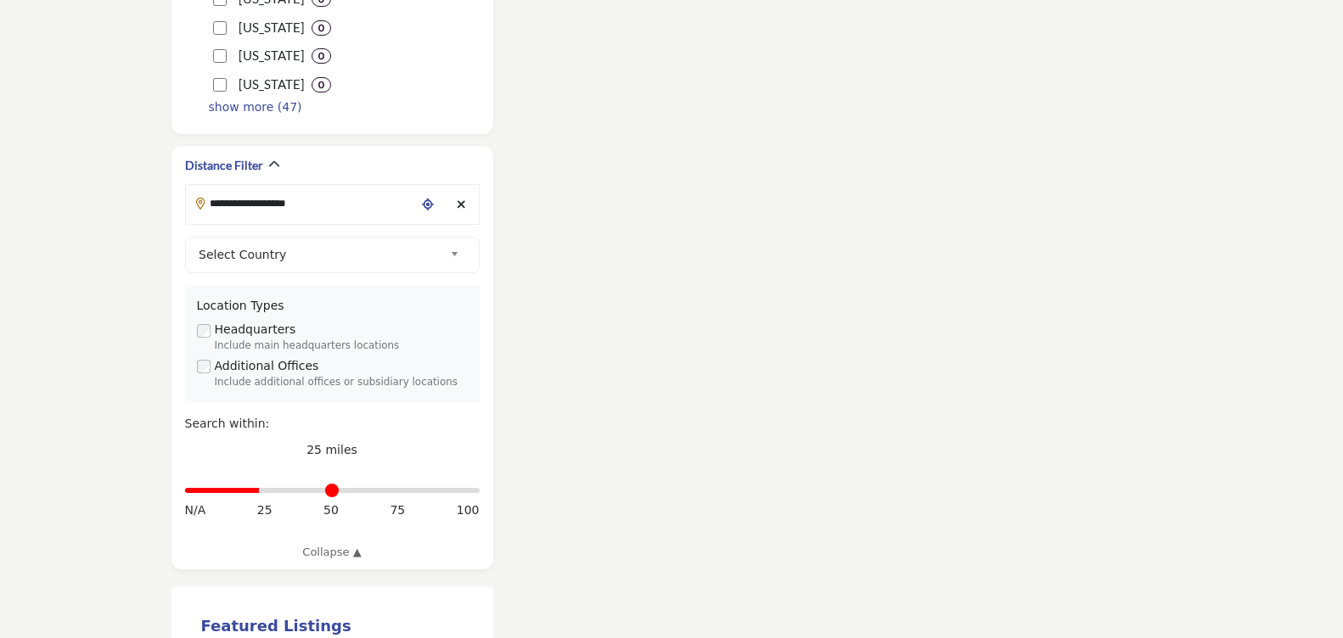
scroll to position [1132, 0]
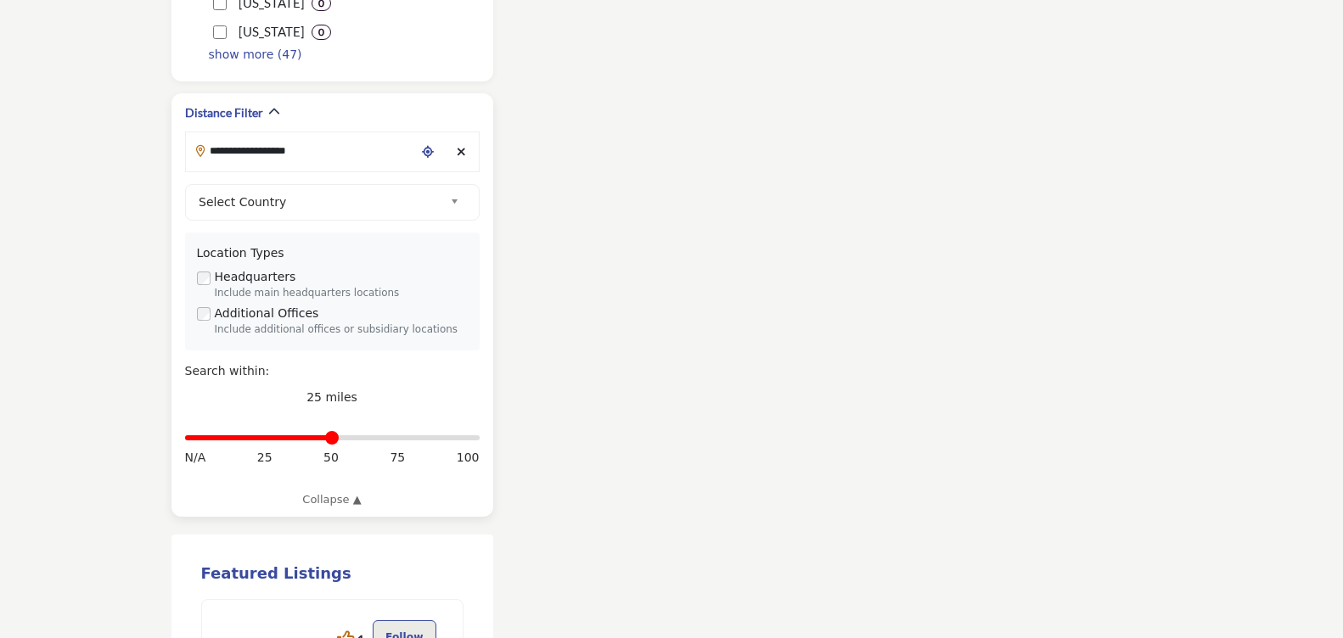
drag, startPoint x: 261, startPoint y: 442, endPoint x: 331, endPoint y: 449, distance: 70.8
click at [331, 440] on input "Distance in miles" at bounding box center [332, 437] width 295 height 3
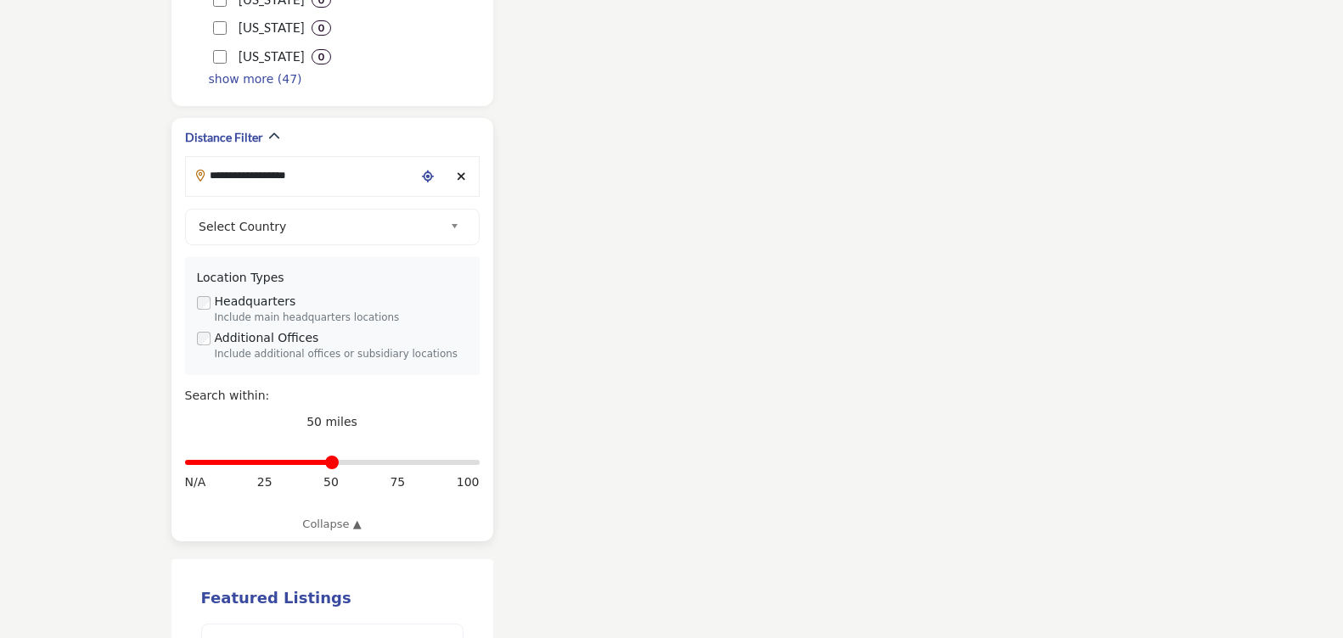
scroll to position [1132, 0]
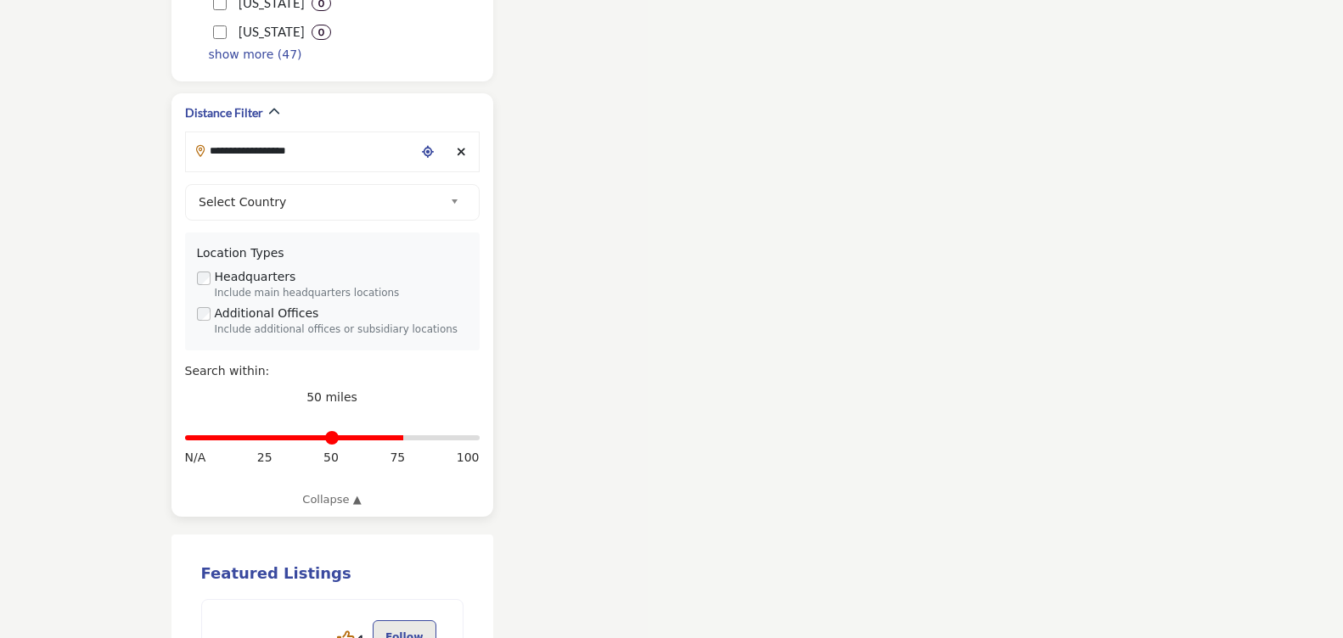
drag, startPoint x: 333, startPoint y: 436, endPoint x: 399, endPoint y: 439, distance: 66.3
click at [399, 439] on input "Distance in miles" at bounding box center [332, 437] width 295 height 3
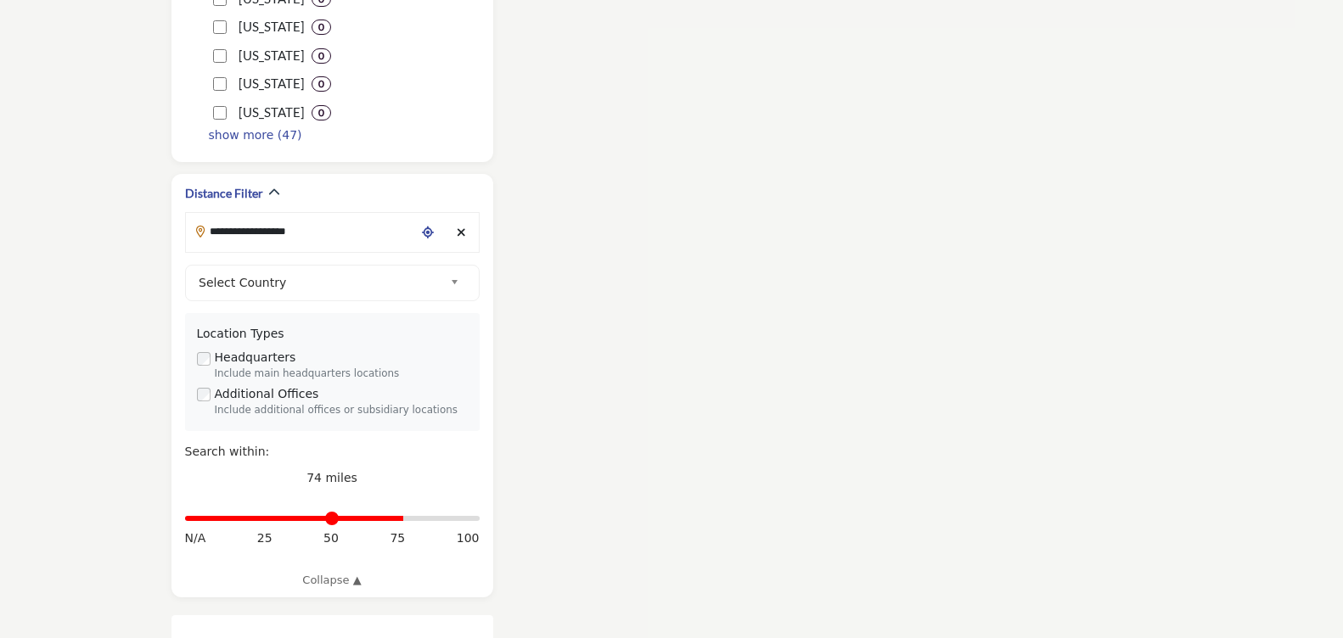
scroll to position [1132, 0]
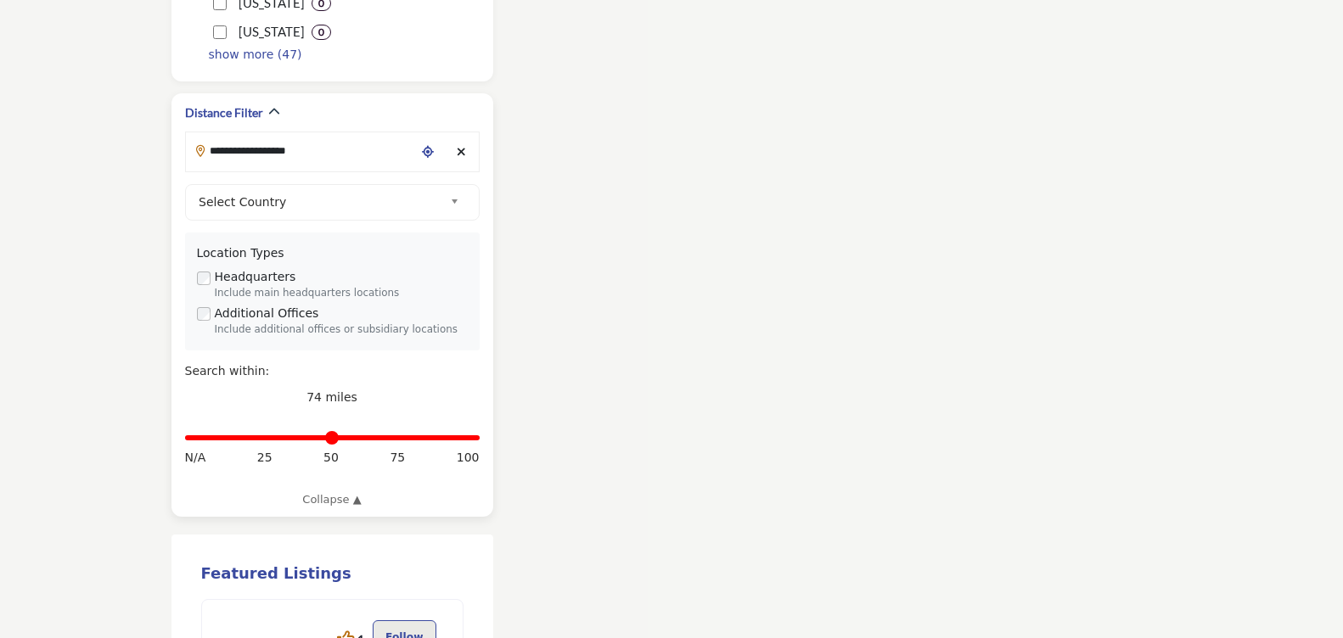
drag, startPoint x: 403, startPoint y: 438, endPoint x: 503, endPoint y: 439, distance: 99.3
type input "***"
click at [480, 439] on input "Distance in miles" at bounding box center [332, 437] width 295 height 3
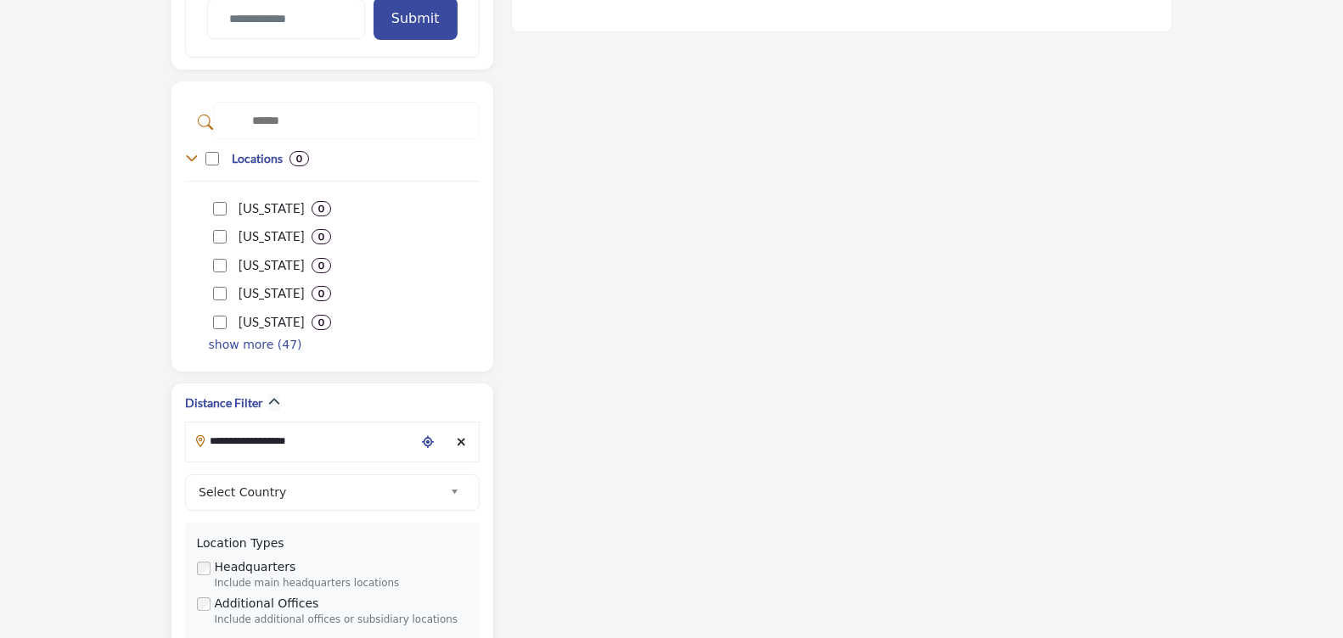
scroll to position [849, 0]
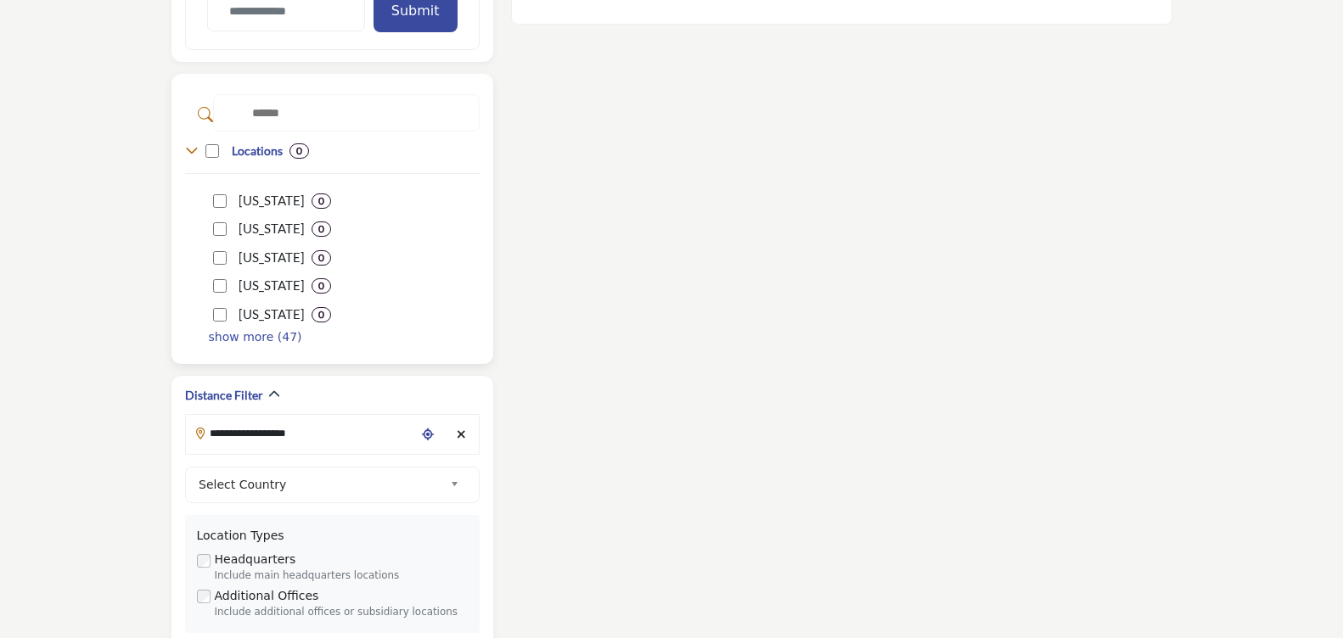
click at [197, 144] on icon at bounding box center [192, 151] width 14 height 14
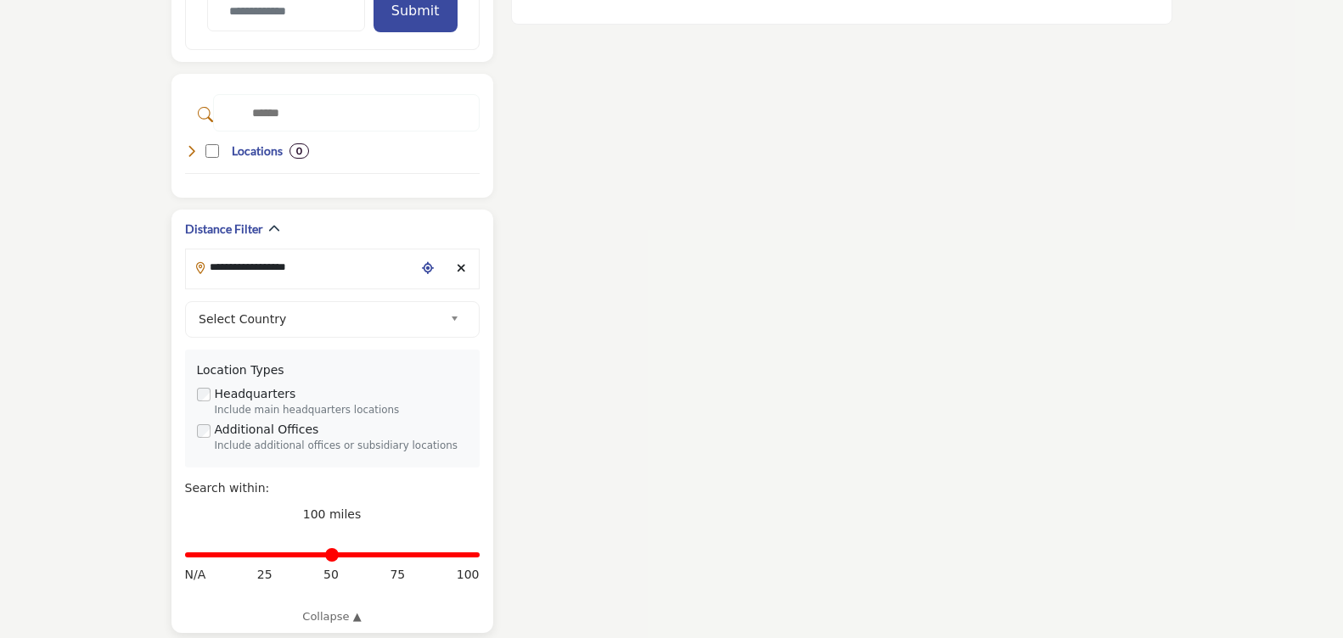
click at [354, 323] on span "Select Country" at bounding box center [321, 319] width 244 height 20
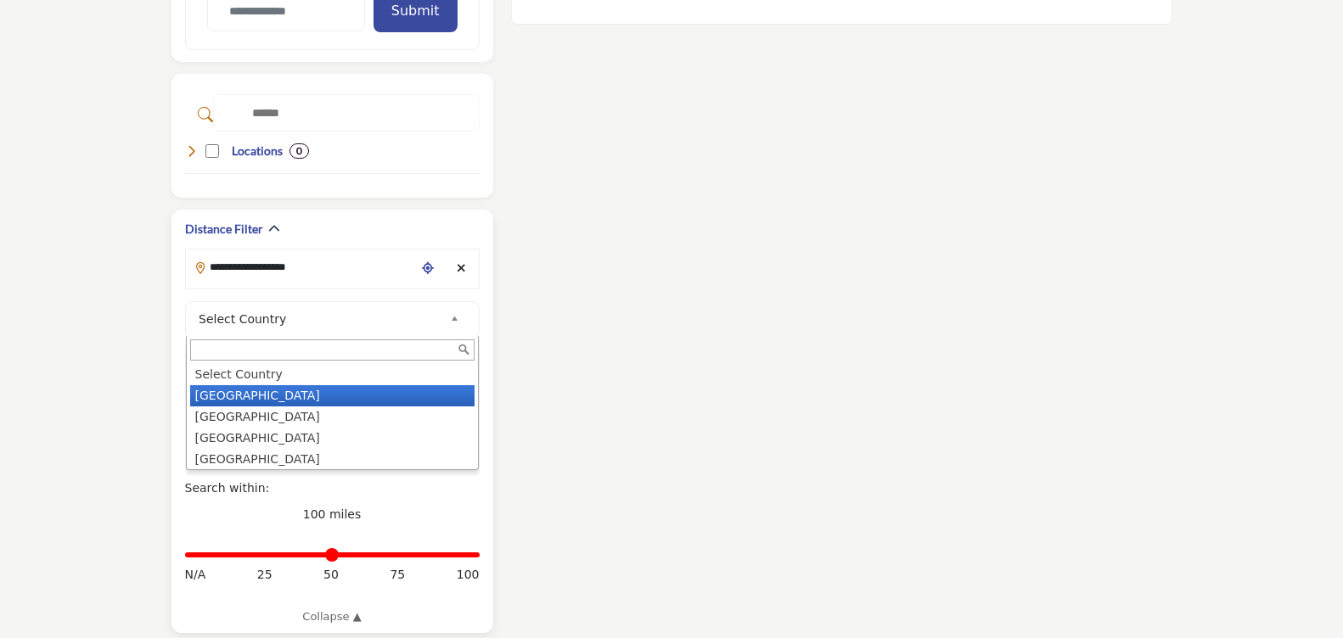
click at [289, 390] on li "United States" at bounding box center [332, 395] width 284 height 21
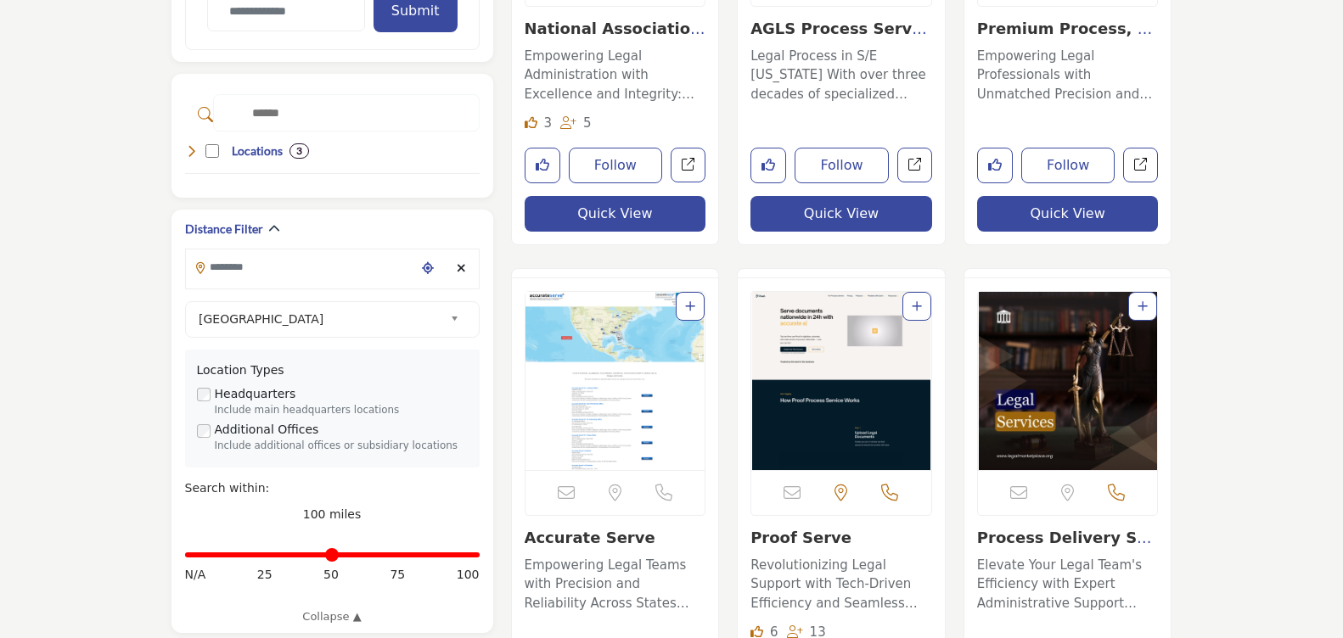
scroll to position [877, 0]
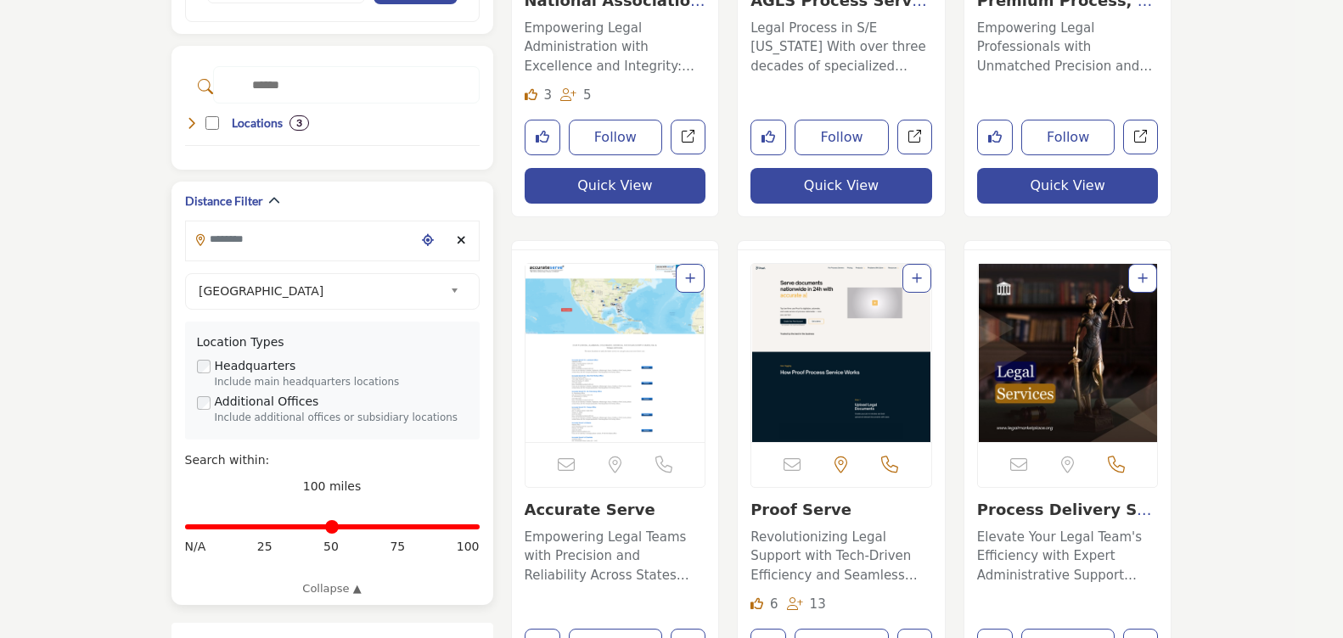
click at [285, 254] on input "Search Location" at bounding box center [300, 239] width 229 height 33
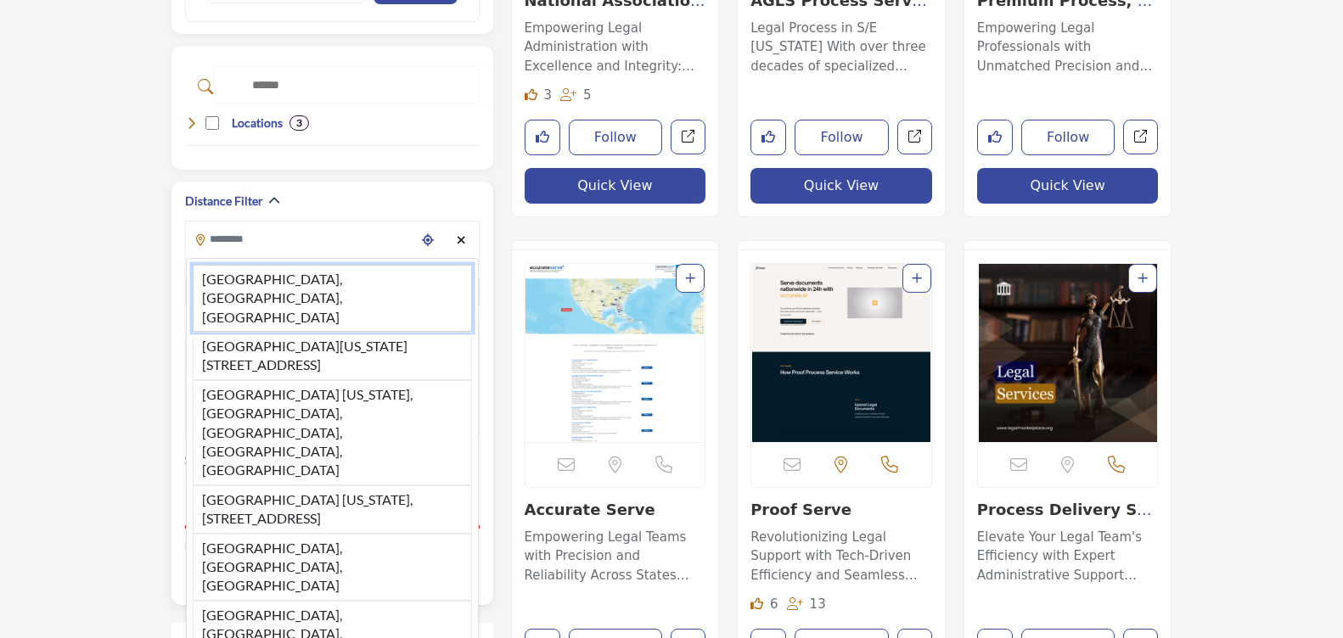
click at [277, 277] on li "Galveston, TX, USA" at bounding box center [332, 298] width 279 height 67
type input "**********"
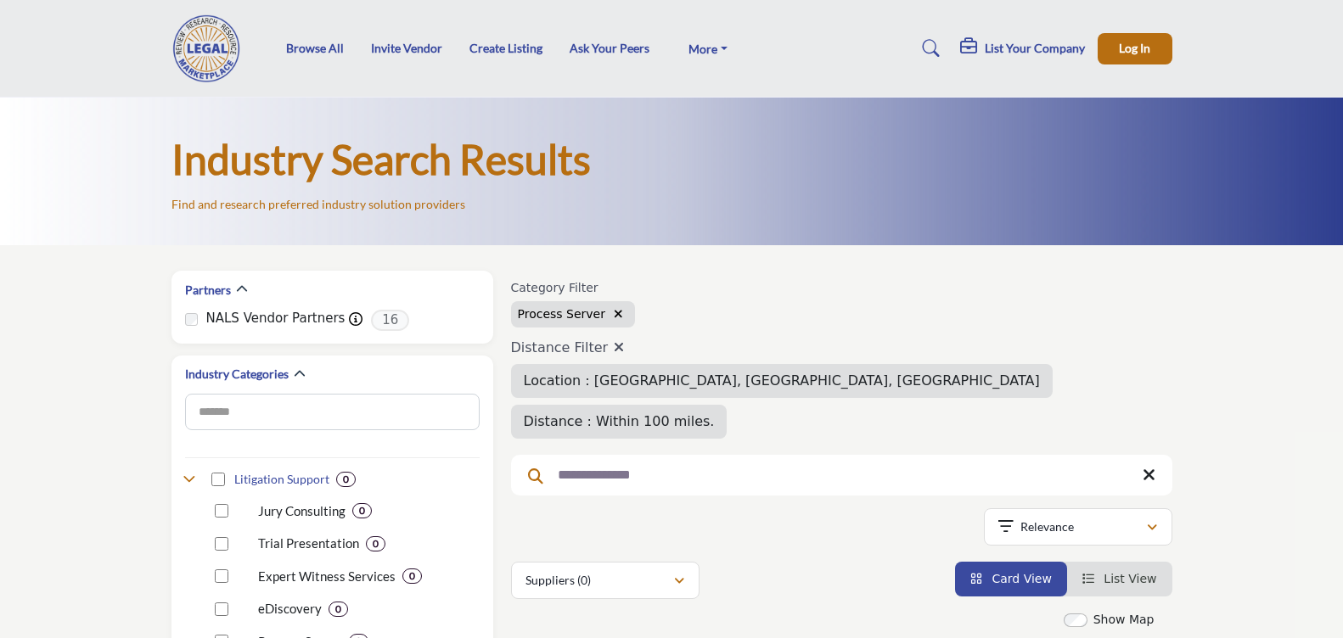
click at [1015, 57] on div "List Your Company" at bounding box center [1022, 48] width 125 height 20
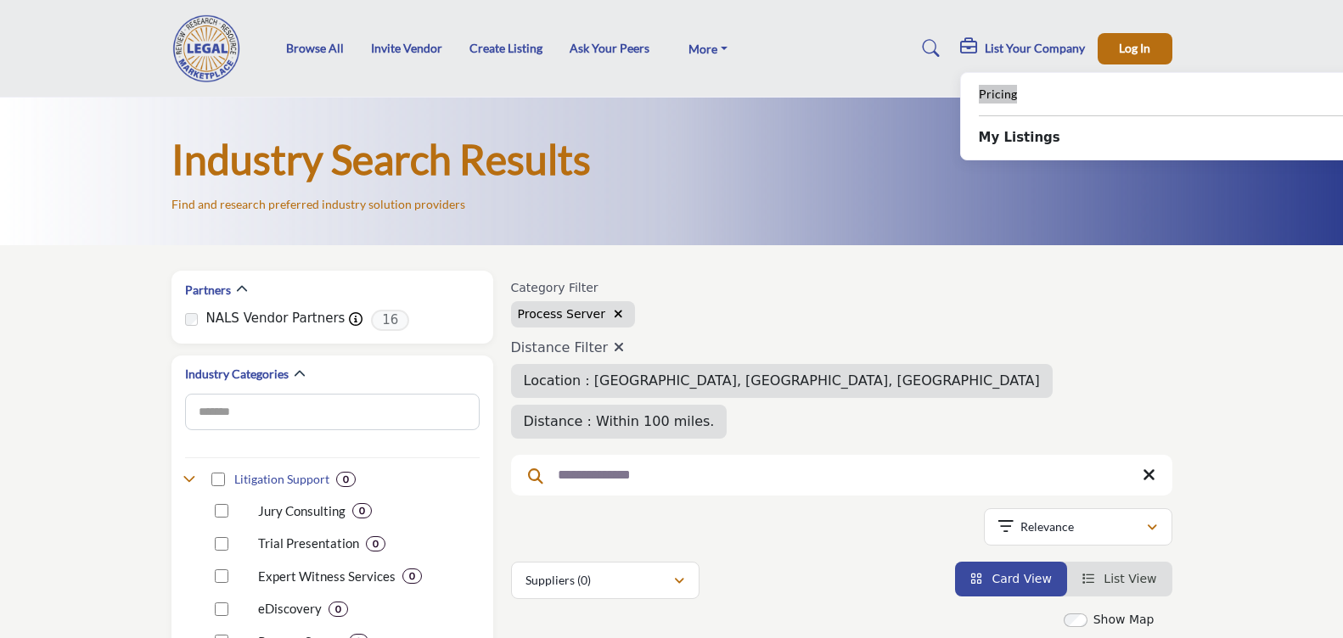
click at [988, 90] on span "Pricing" at bounding box center [998, 94] width 38 height 14
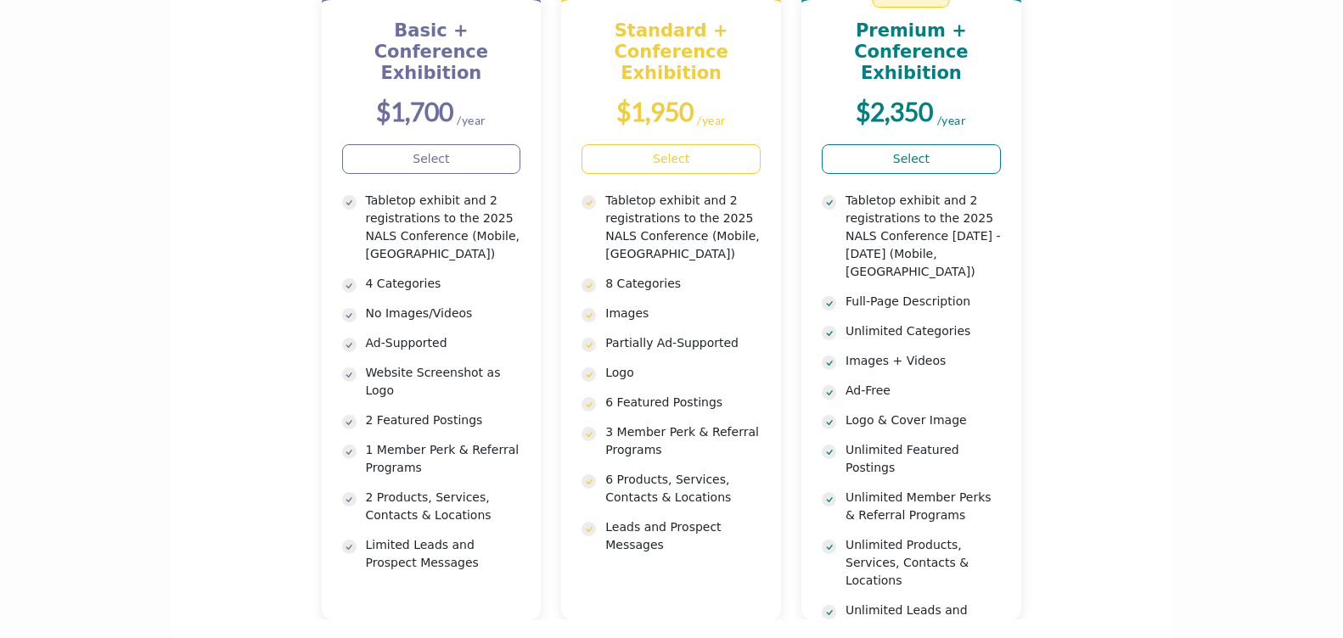
scroll to position [679, 0]
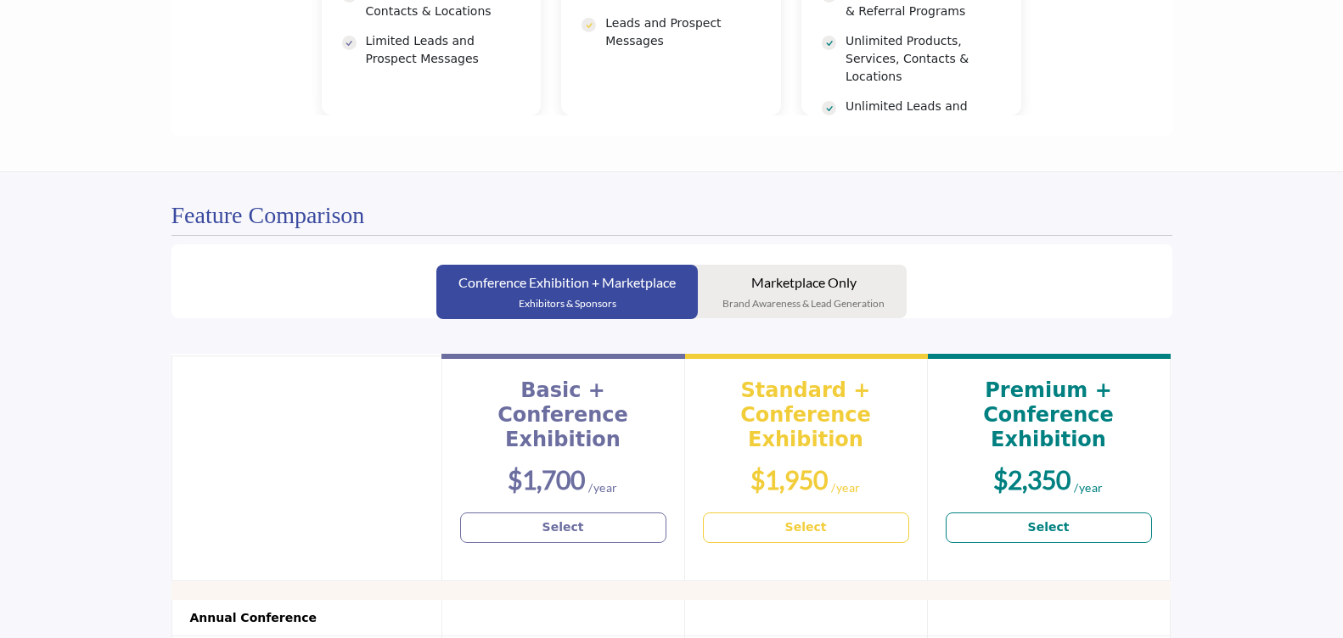
drag, startPoint x: 1171, startPoint y: 149, endPoint x: 1156, endPoint y: 206, distance: 58.9
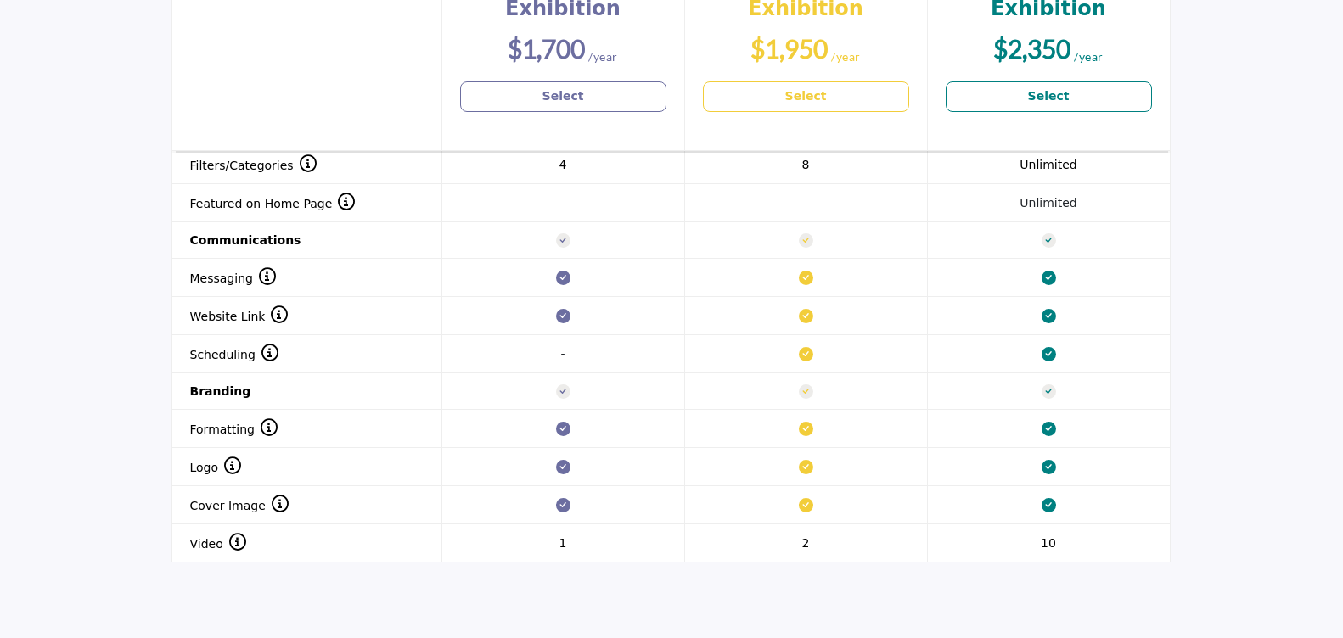
drag, startPoint x: 1253, startPoint y: 133, endPoint x: 1254, endPoint y: 216, distance: 83.2
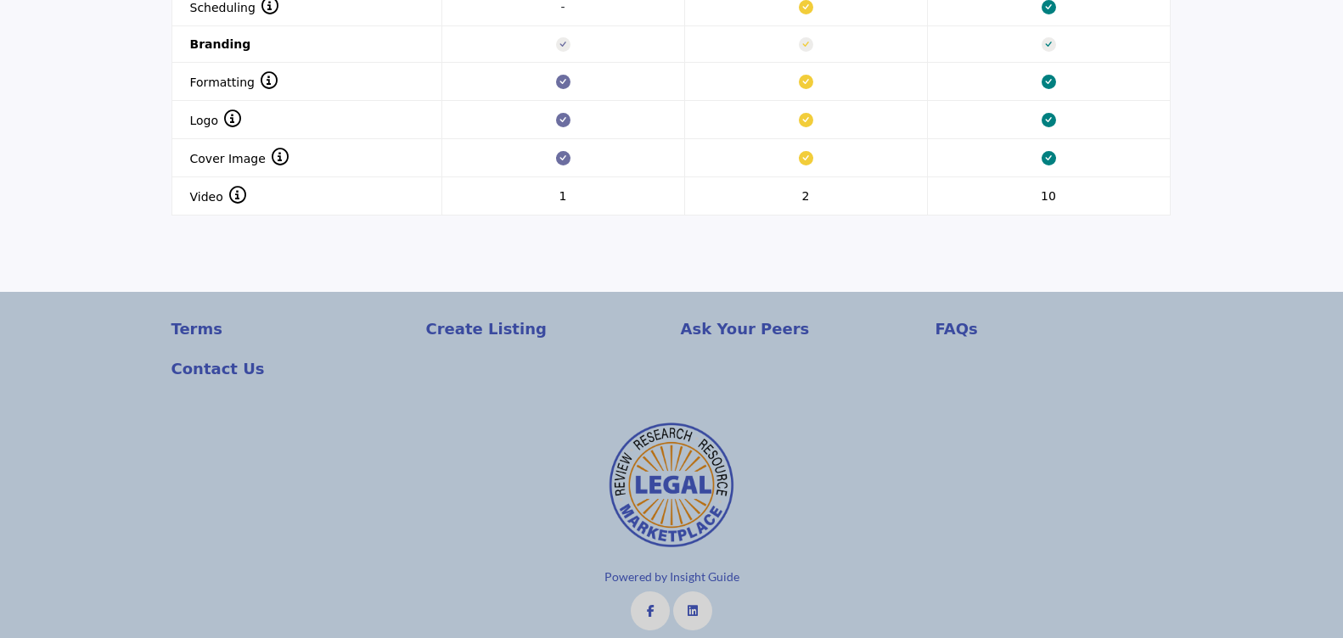
scroll to position [0, 0]
